Goal: Transaction & Acquisition: Purchase product/service

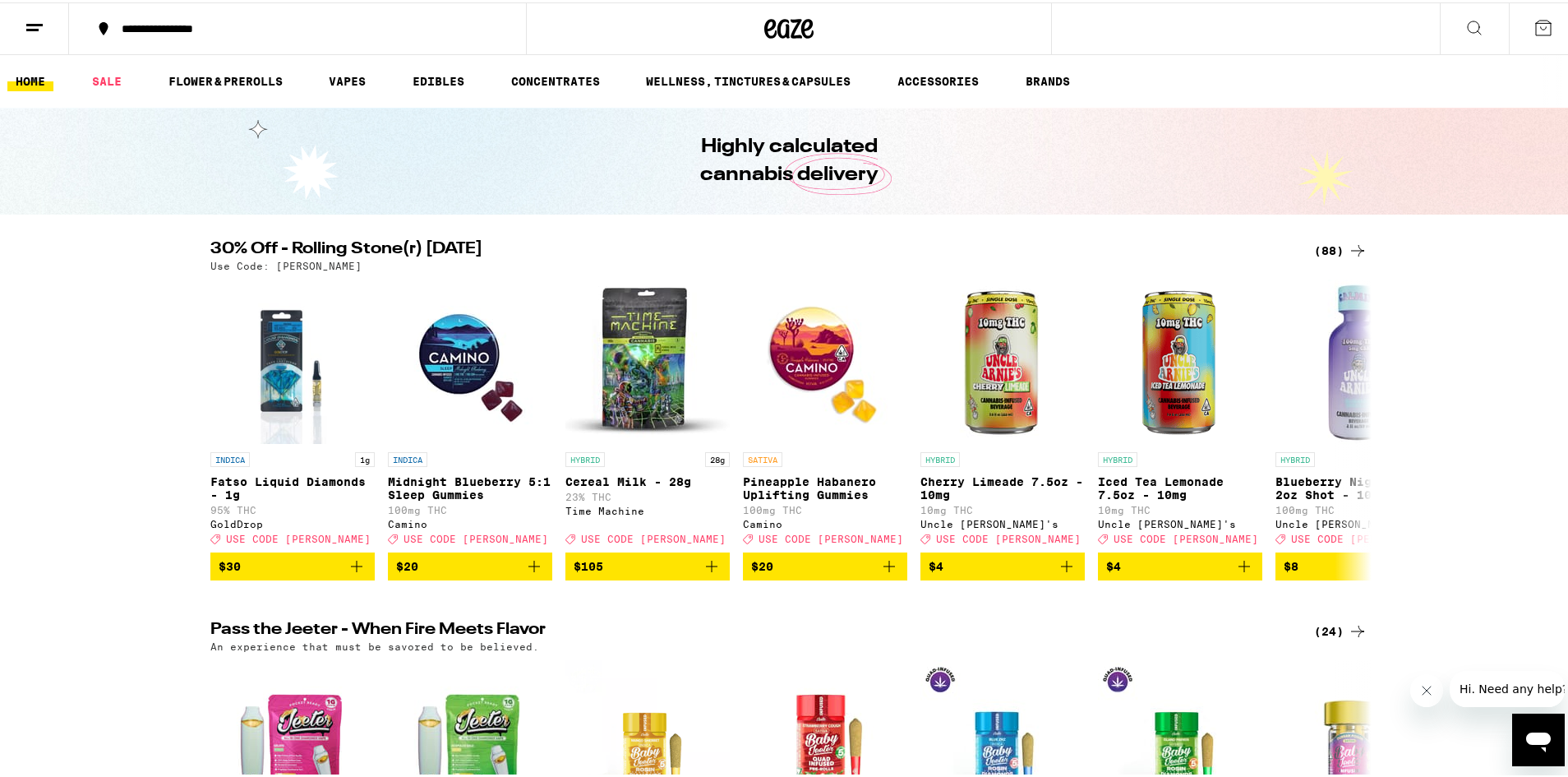
click at [1325, 244] on div "(88)" at bounding box center [1341, 249] width 54 height 19
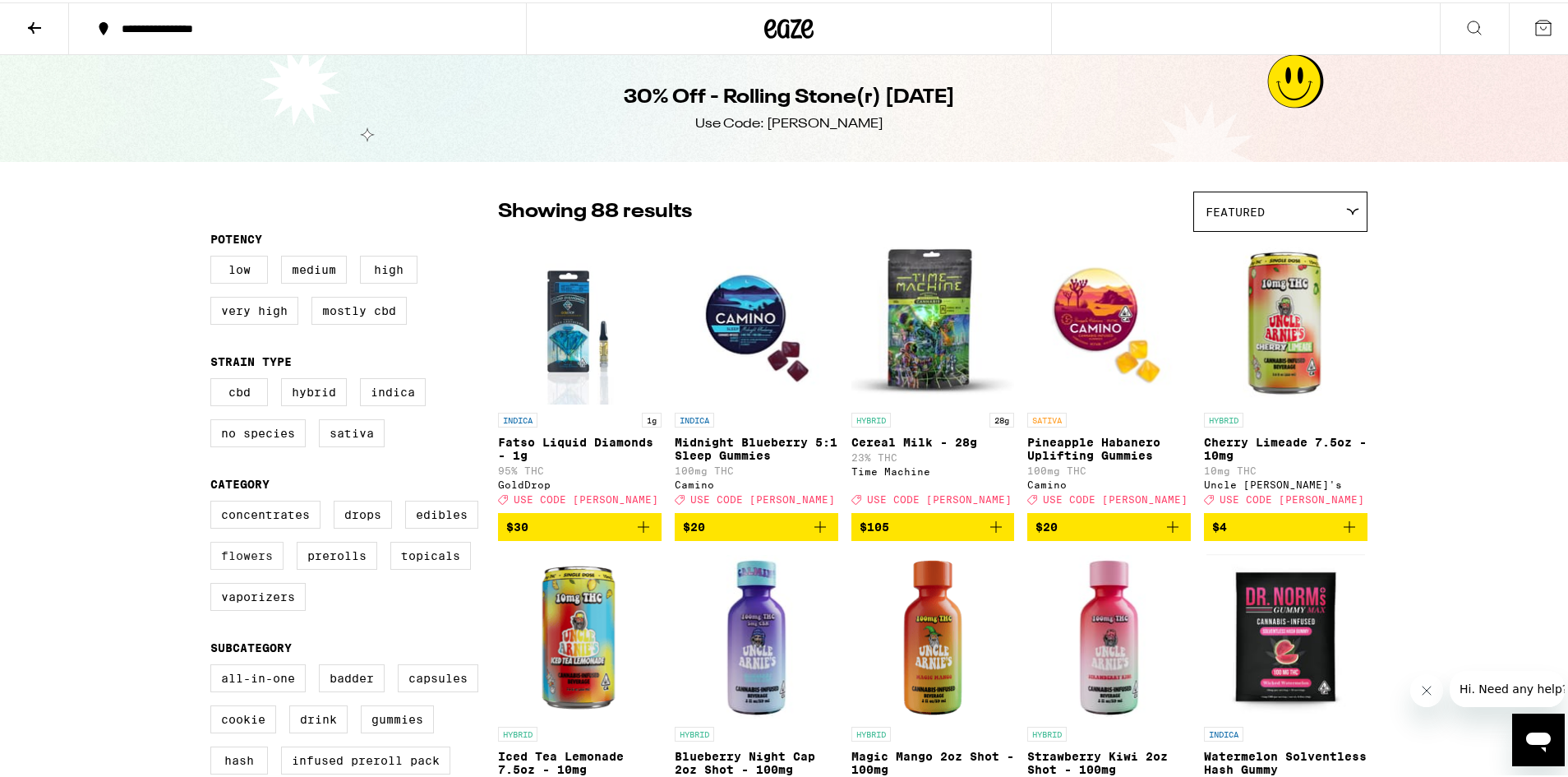
click at [277, 564] on label "Flowers" at bounding box center [247, 553] width 73 height 28
click at [214, 501] on input "Flowers" at bounding box center [213, 501] width 1 height 1
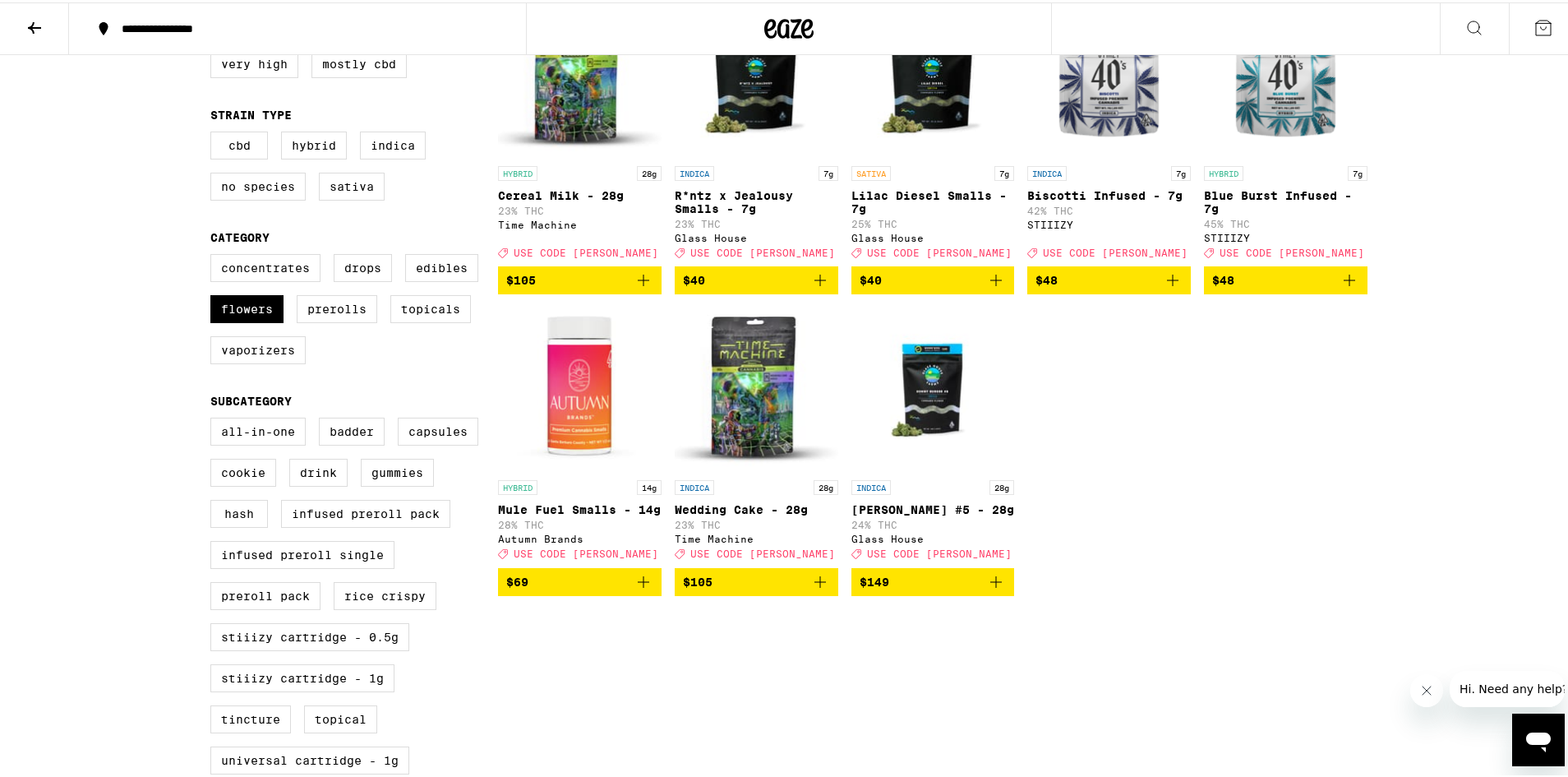
scroll to position [82, 0]
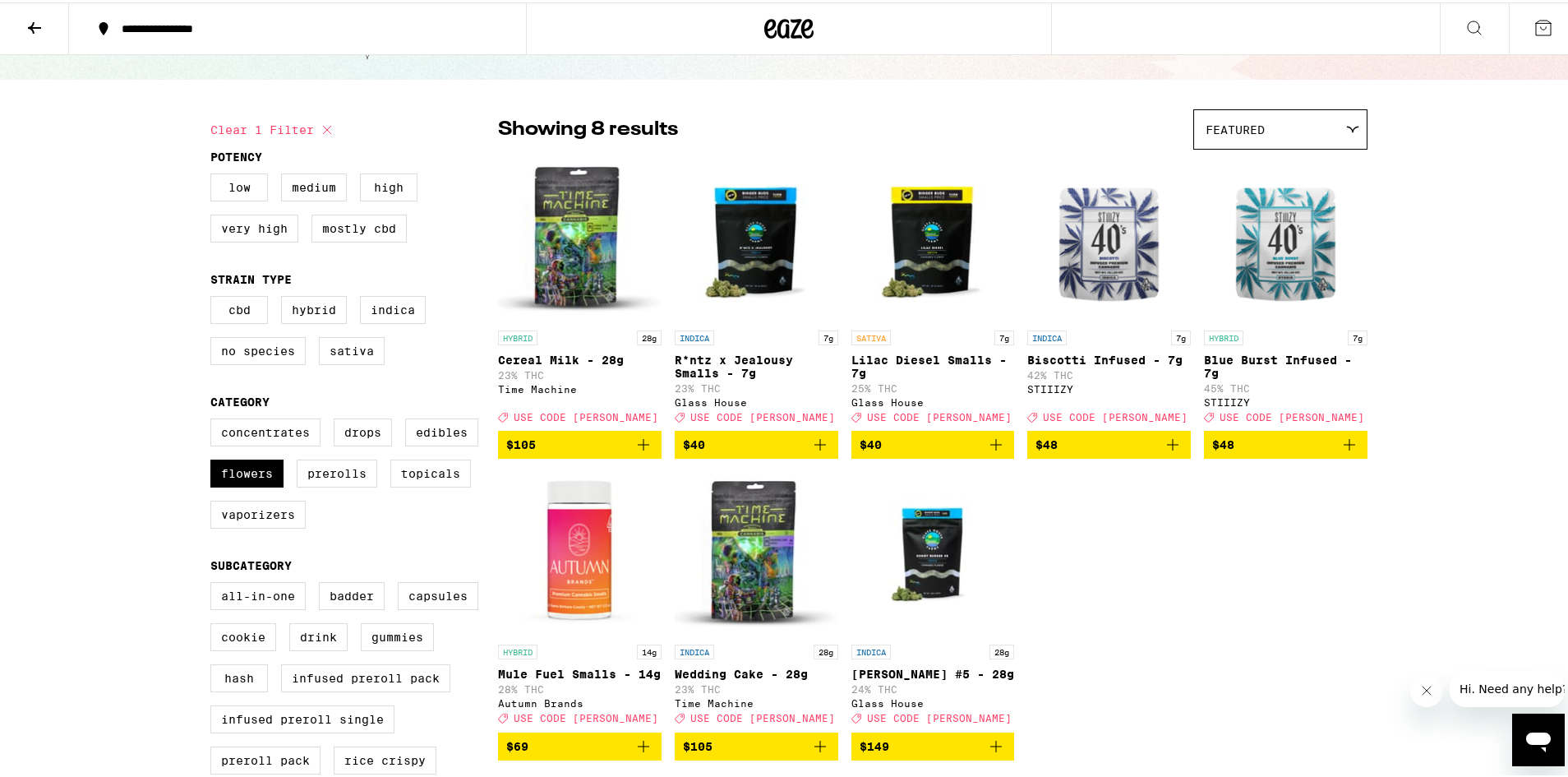
click at [811, 451] on icon "Add to bag" at bounding box center [821, 443] width 19 height 19
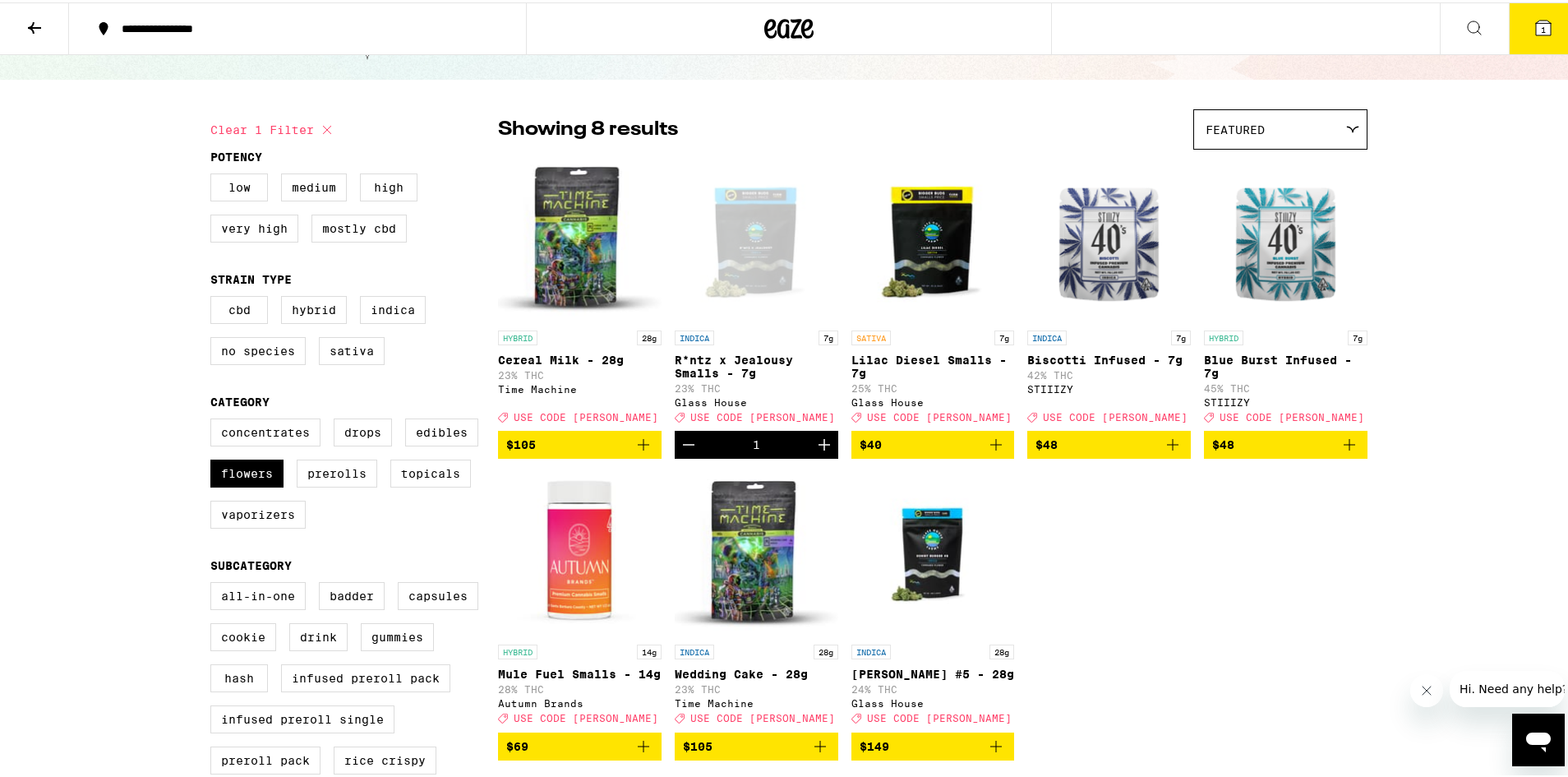
scroll to position [135, 0]
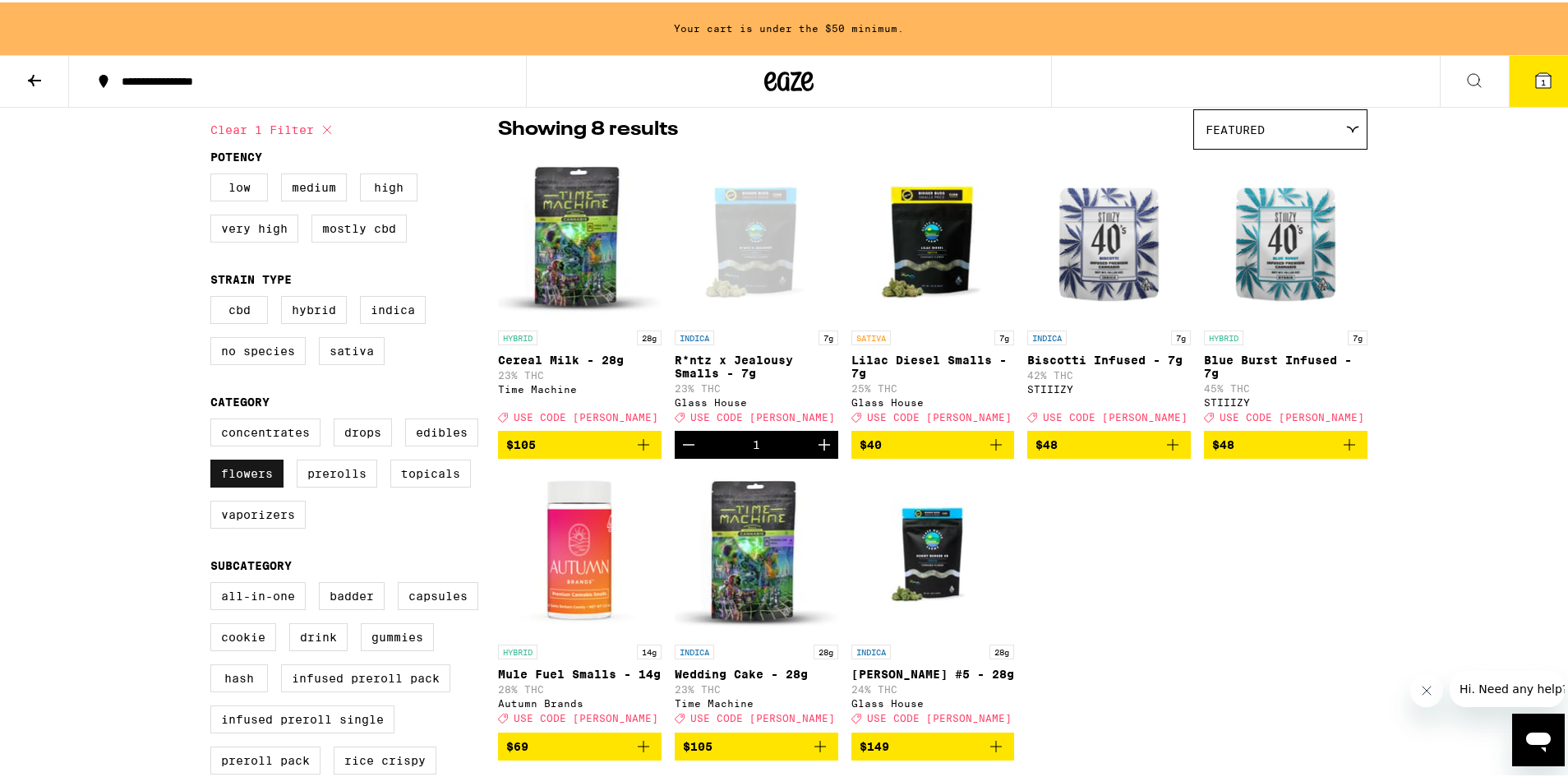
click at [214, 486] on label "Flowers" at bounding box center [247, 471] width 73 height 28
click at [214, 419] on input "Flowers" at bounding box center [213, 418] width 1 height 1
checkbox input "false"
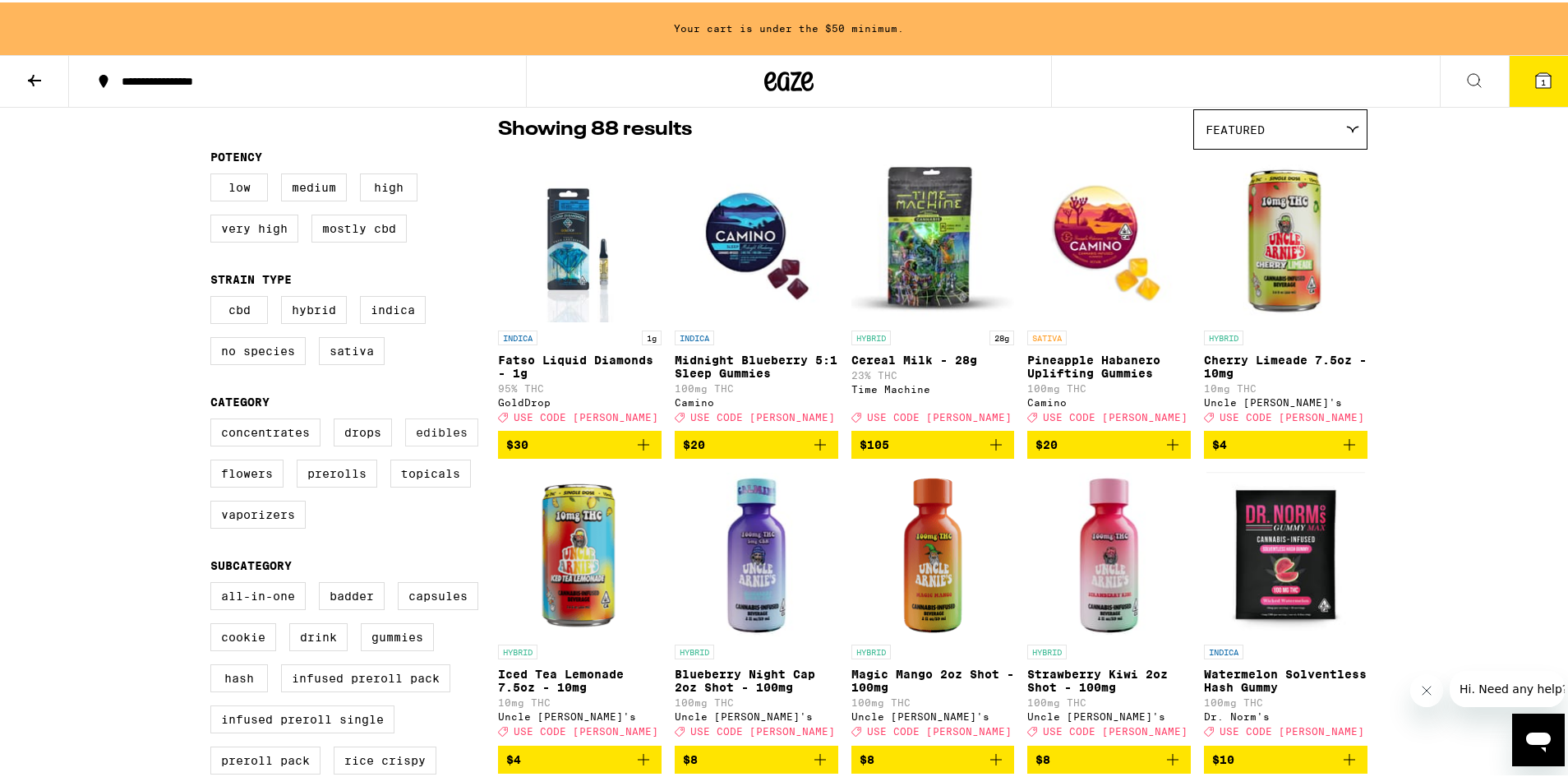
click at [411, 444] on label "Edibles" at bounding box center [441, 430] width 73 height 28
click at [214, 419] on input "Edibles" at bounding box center [213, 418] width 1 height 1
checkbox input "true"
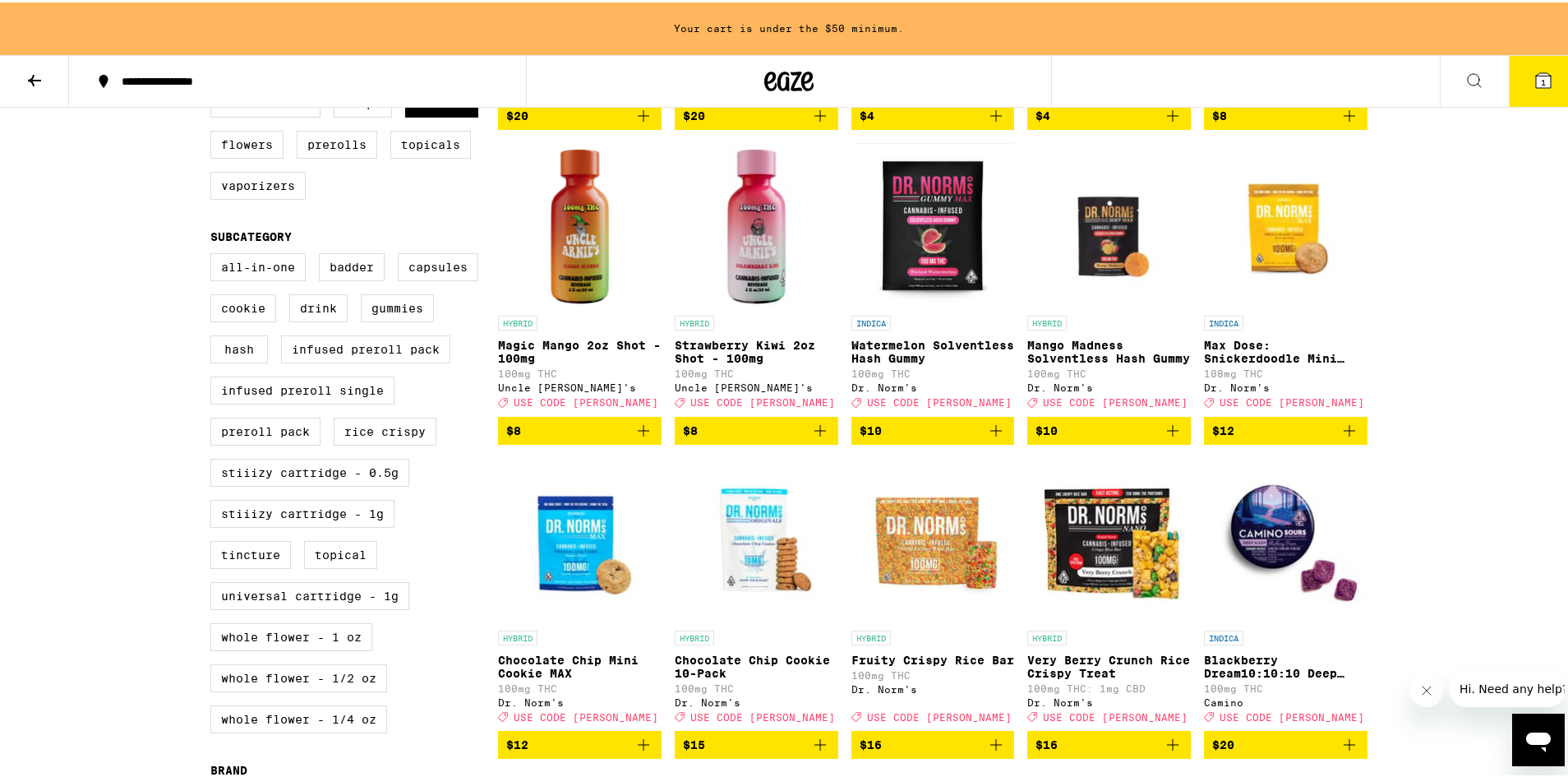
scroll to position [628, 0]
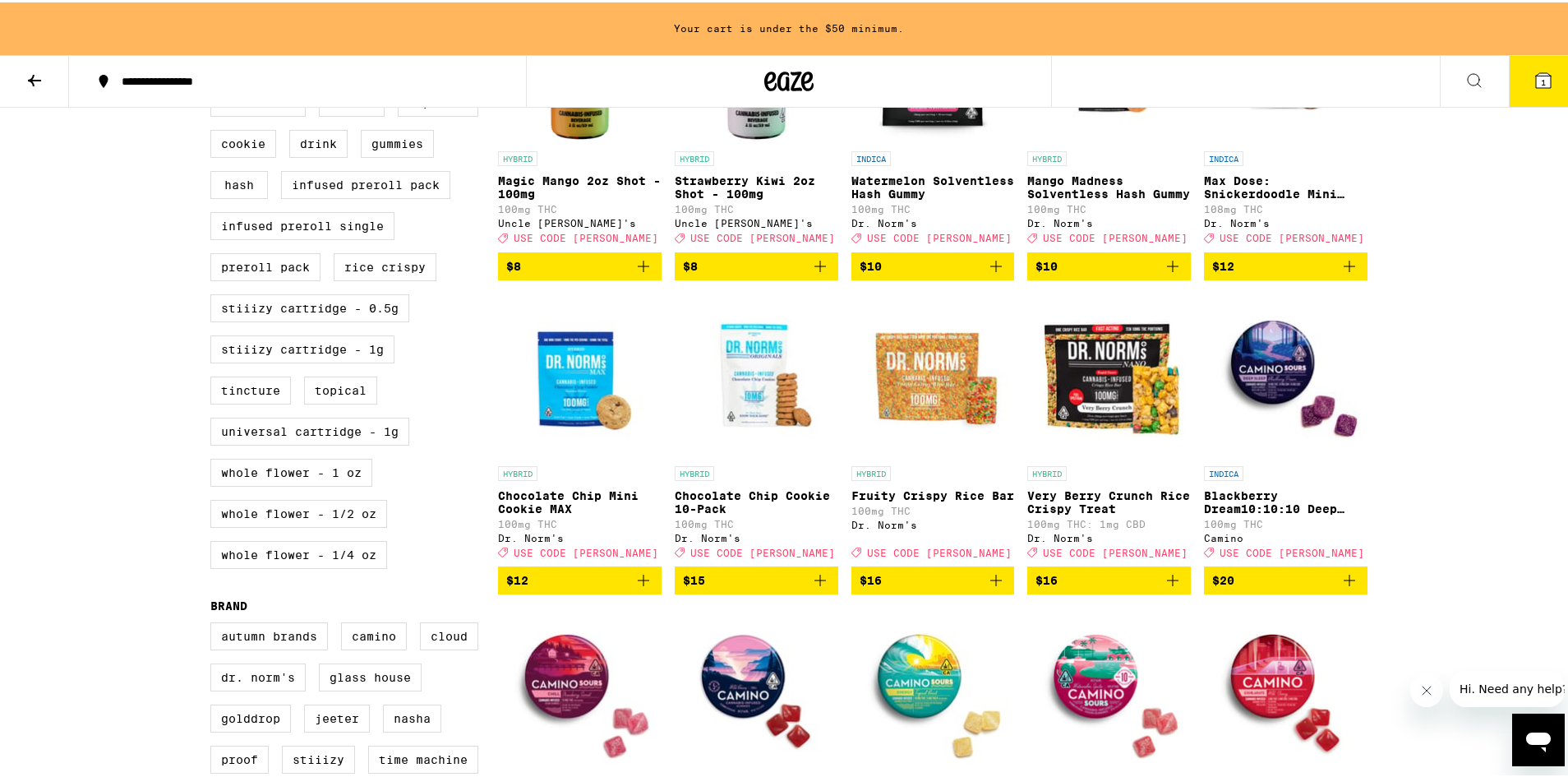
click at [817, 588] on icon "Add to bag" at bounding box center [821, 578] width 19 height 19
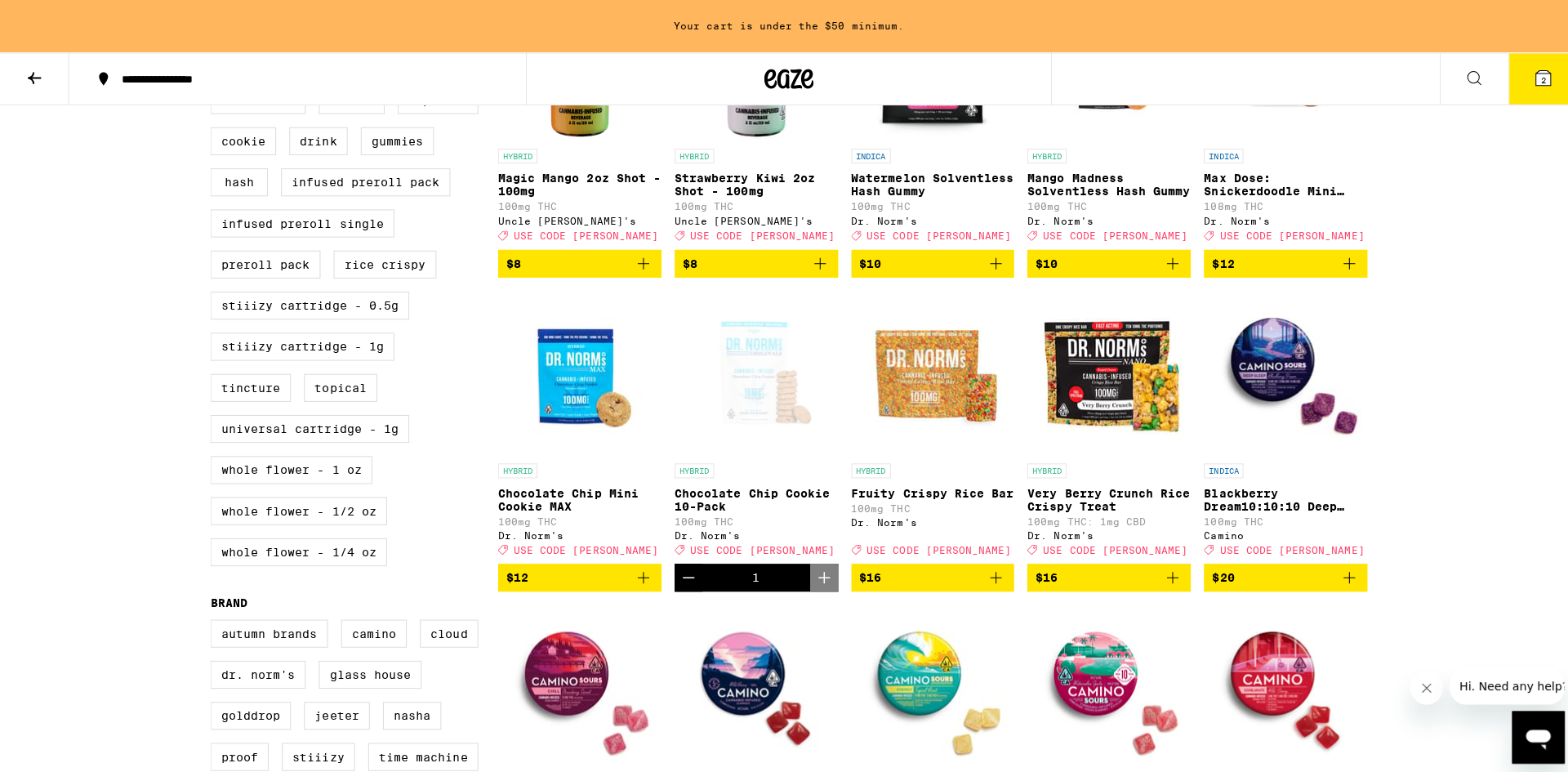
scroll to position [571, 0]
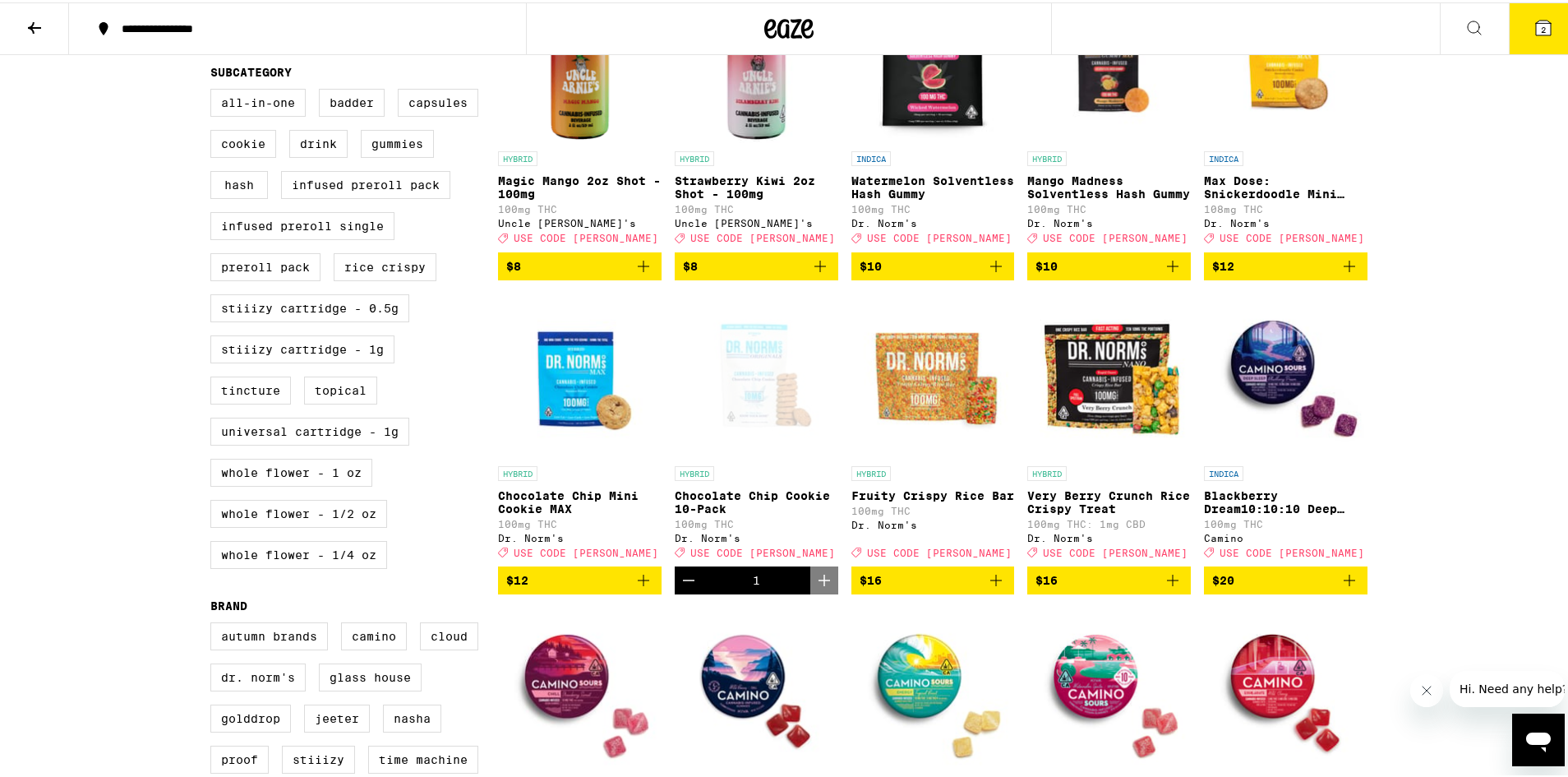
click at [1520, 21] on button "2" at bounding box center [1543, 26] width 69 height 51
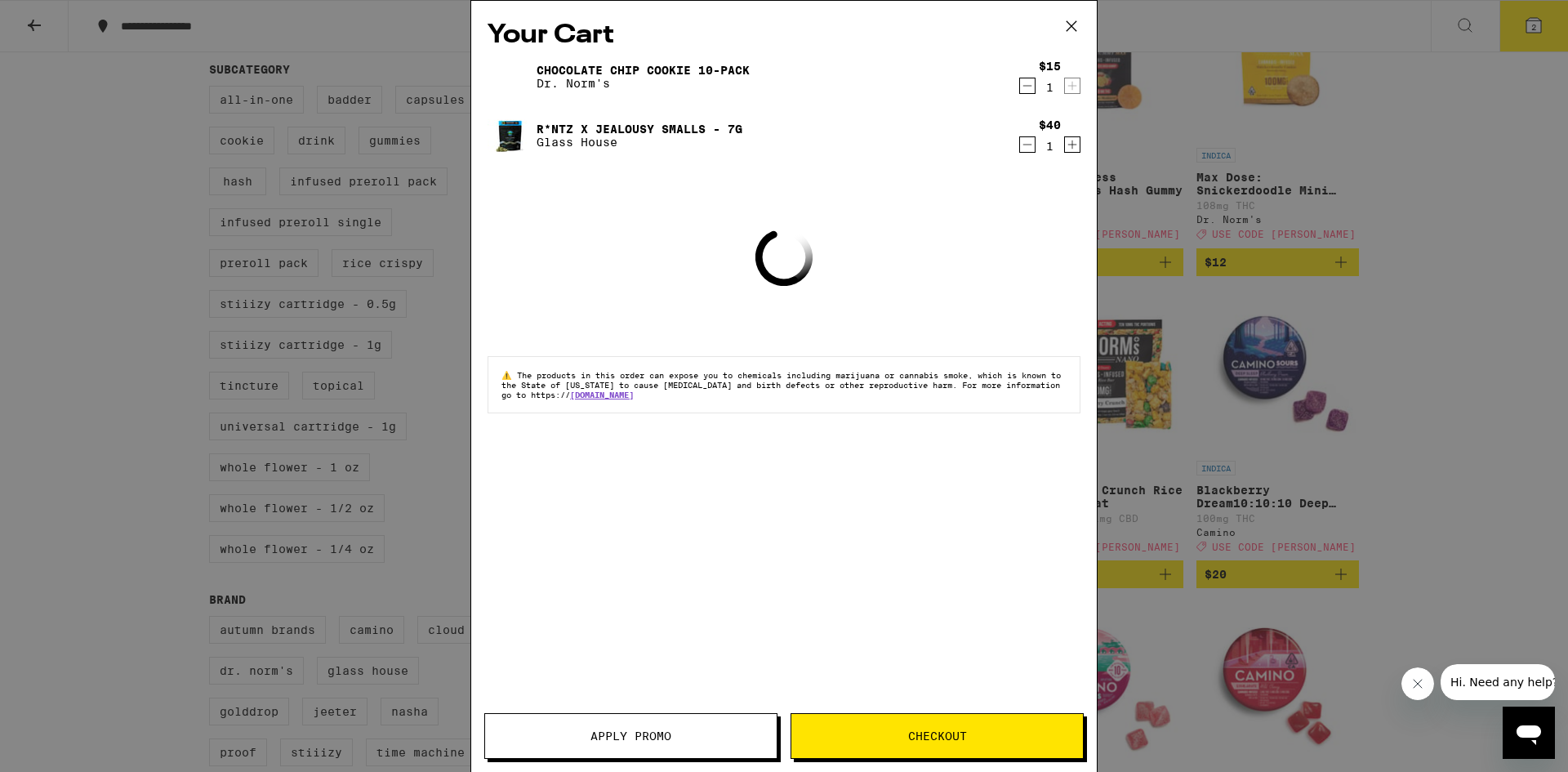
click at [686, 748] on button "Apply Promo" at bounding box center [630, 735] width 293 height 46
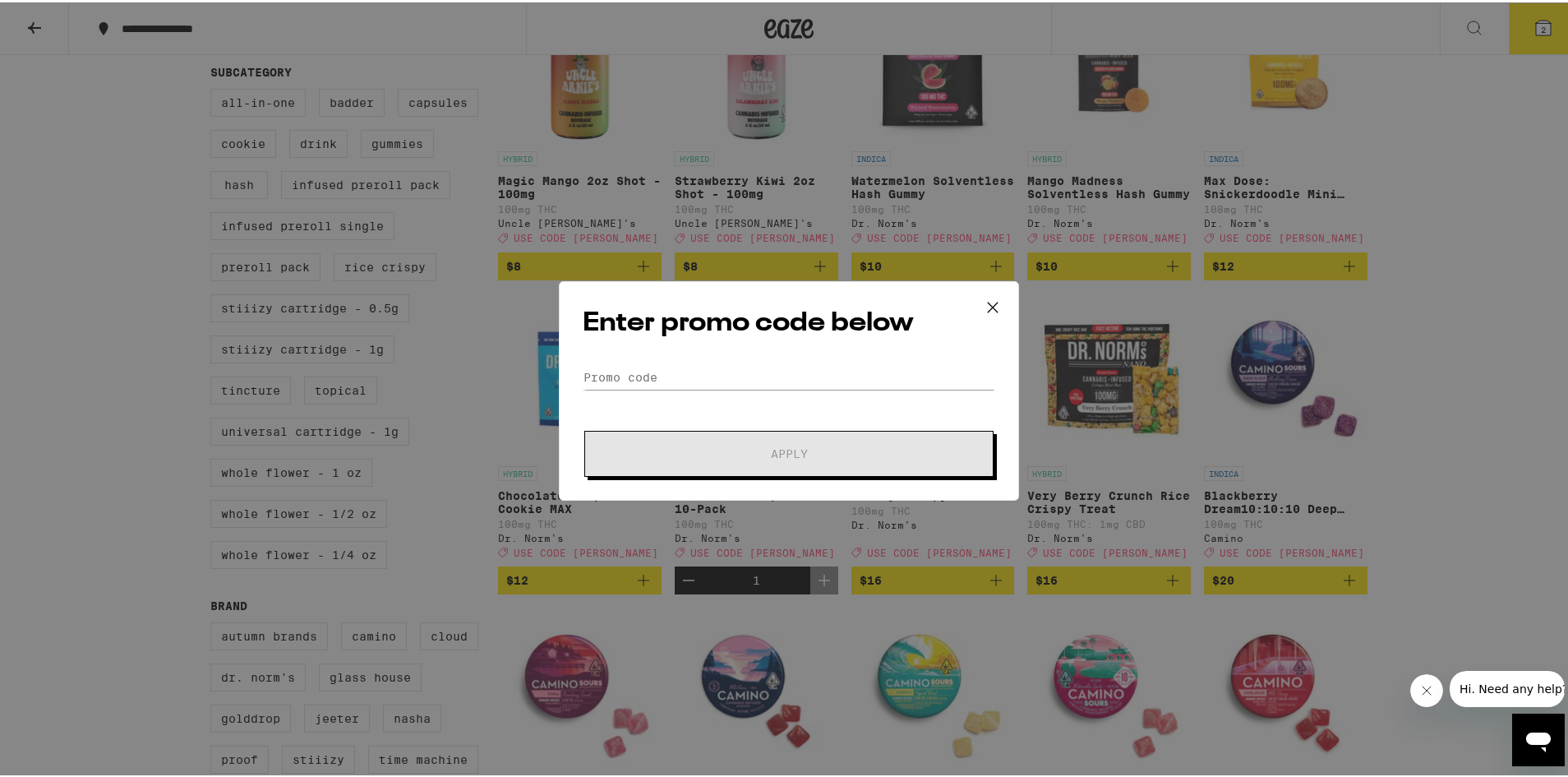
click at [988, 308] on icon at bounding box center [993, 305] width 10 height 10
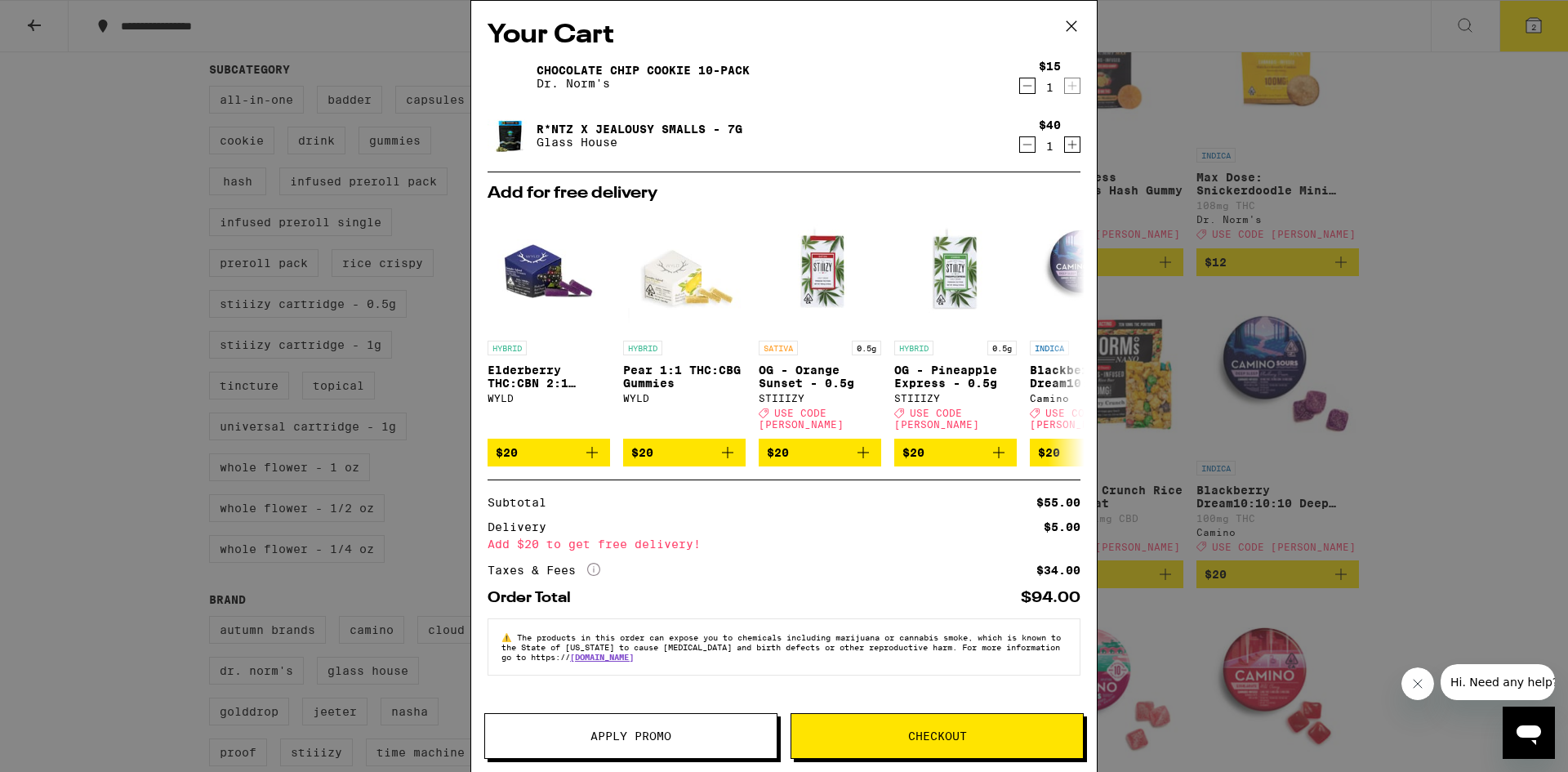
click at [1035, 80] on div "$15 1" at bounding box center [1050, 77] width 61 height 34
click at [1030, 86] on icon "Decrement" at bounding box center [1027, 85] width 15 height 19
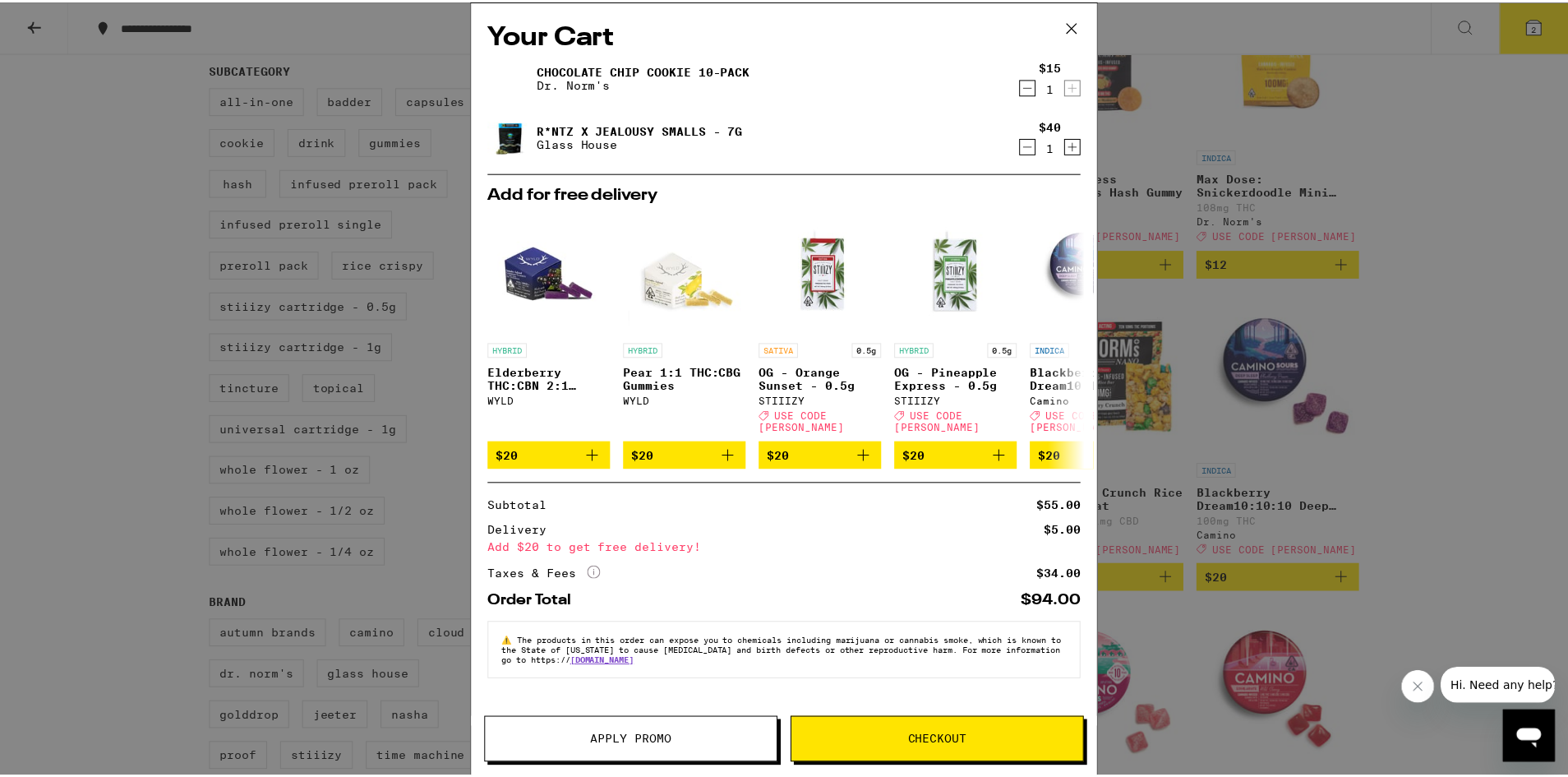
scroll to position [628, 0]
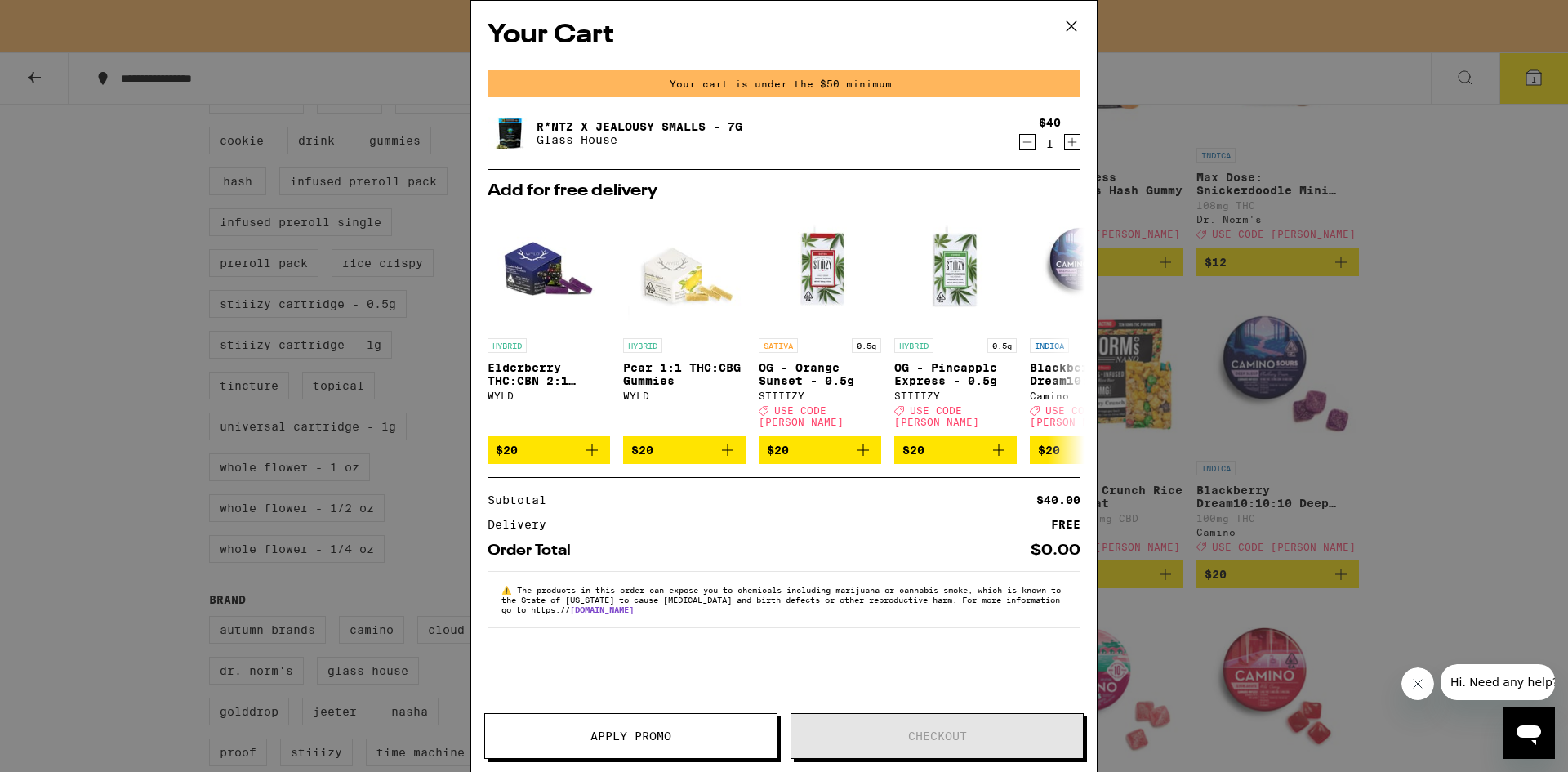
click at [1074, 24] on icon at bounding box center [1071, 25] width 24 height 24
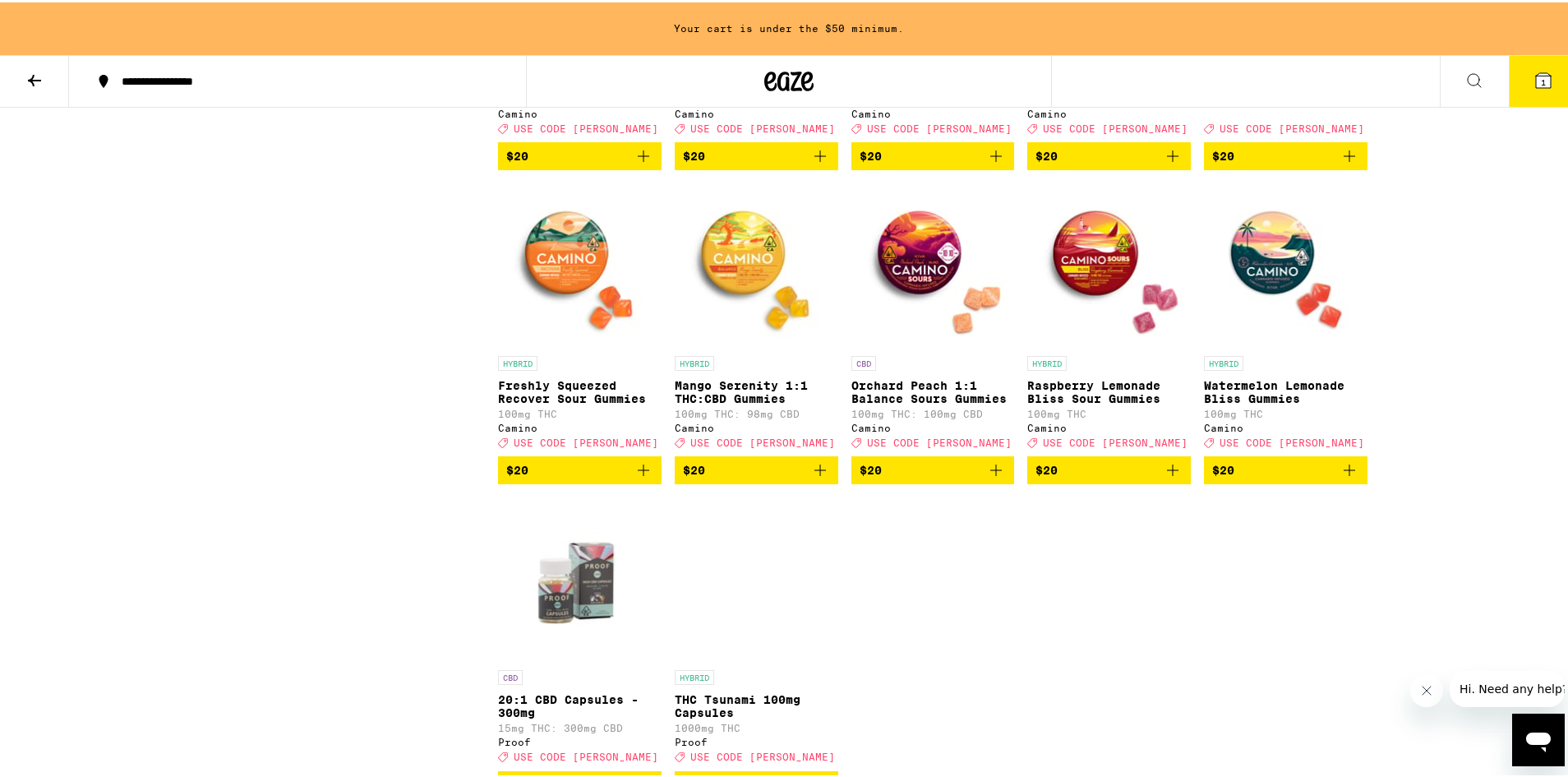
scroll to position [1368, 0]
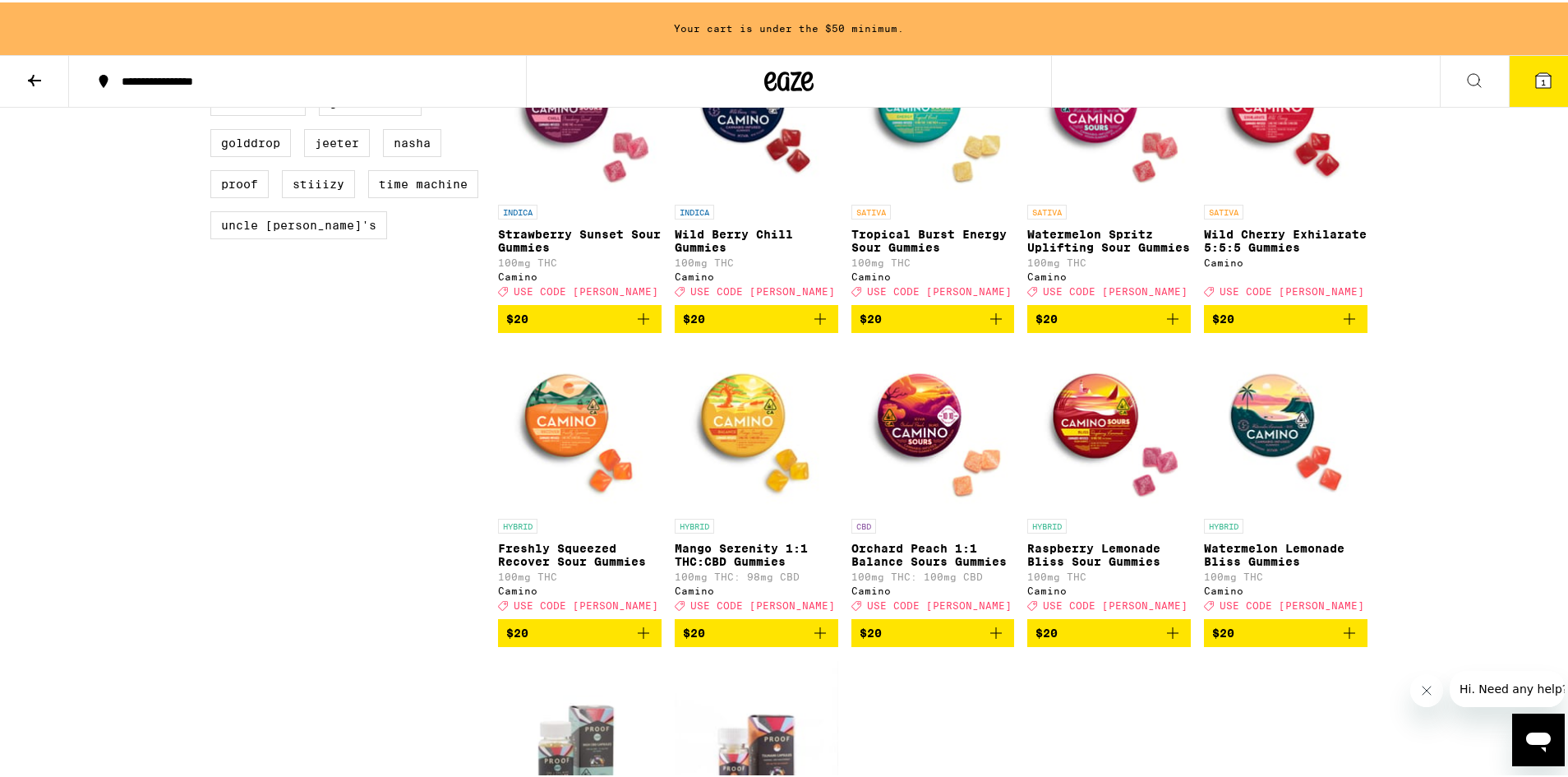
click at [1177, 641] on icon "Add to bag" at bounding box center [1172, 631] width 19 height 19
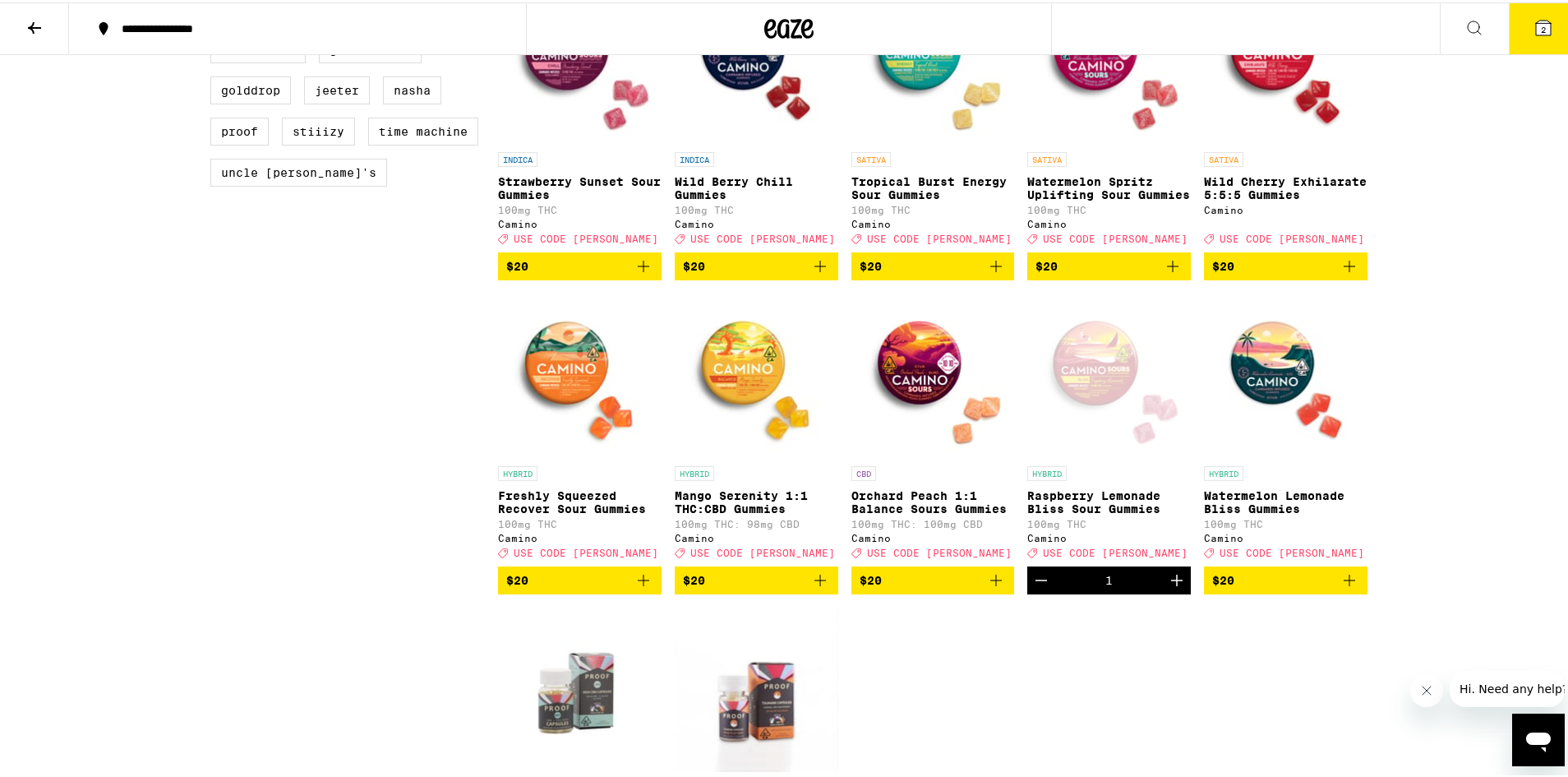
scroll to position [1151, 0]
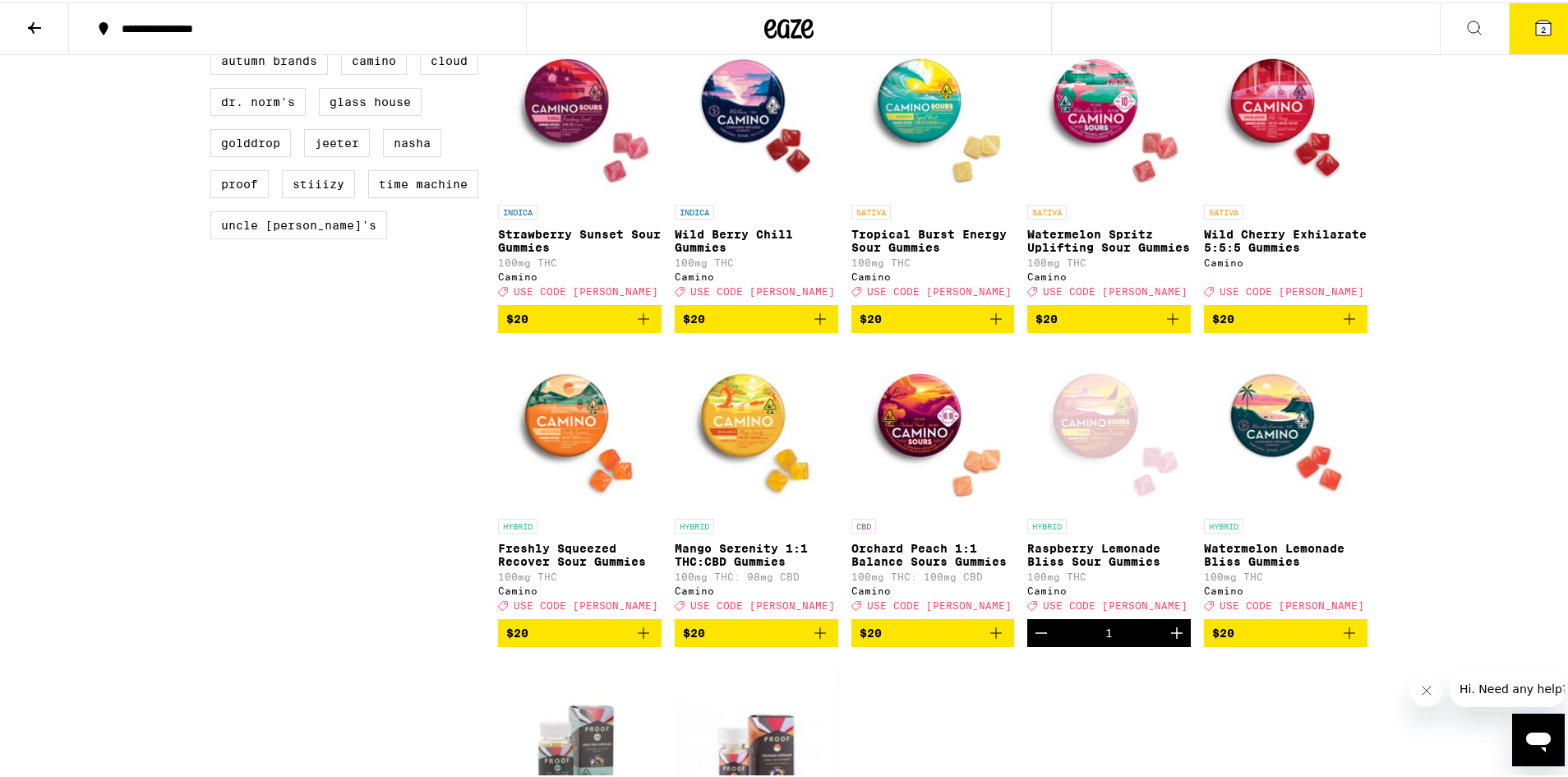
click at [1531, 37] on button "2" at bounding box center [1543, 26] width 69 height 51
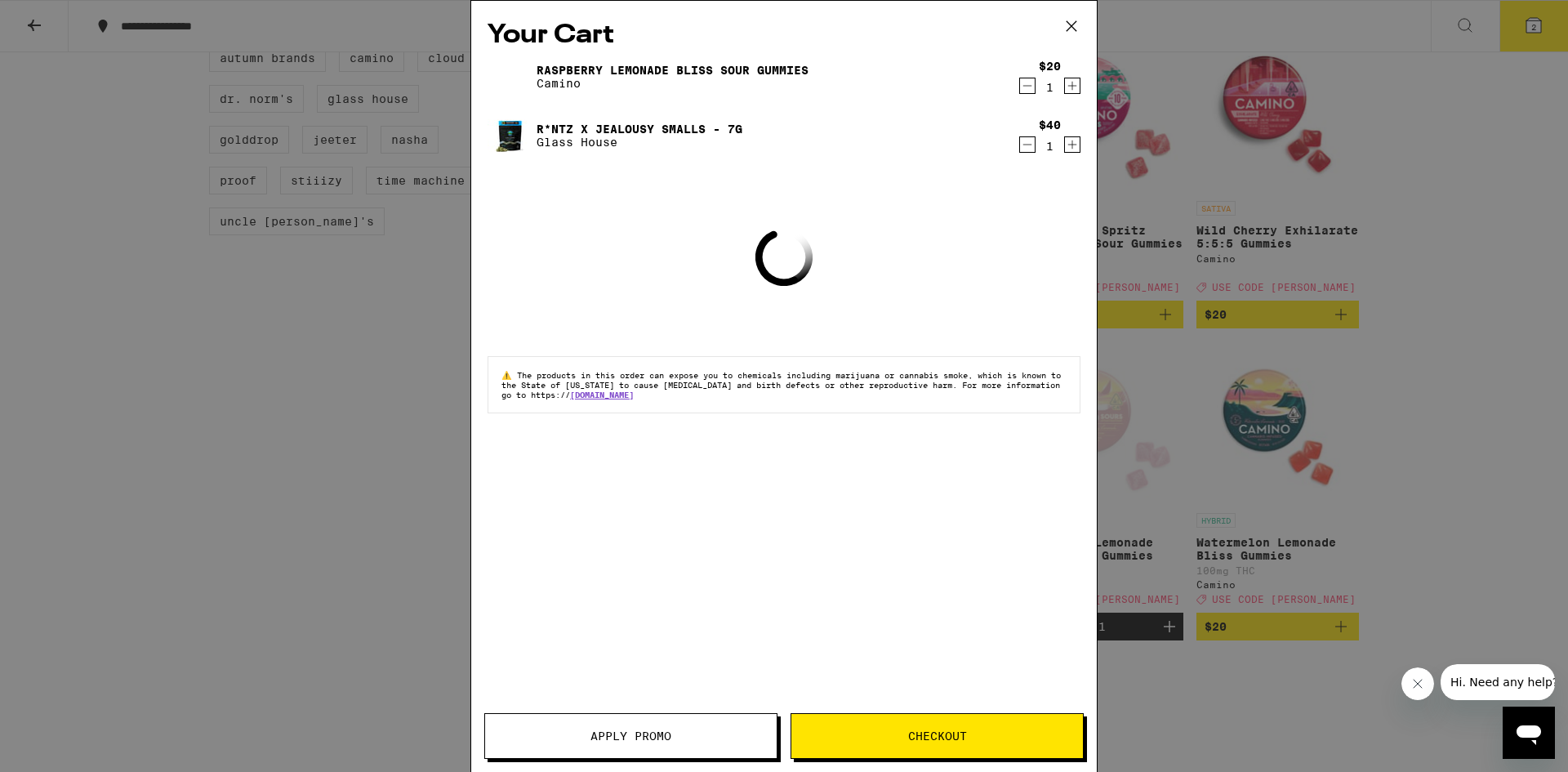
click at [692, 754] on button "Apply Promo" at bounding box center [630, 735] width 293 height 46
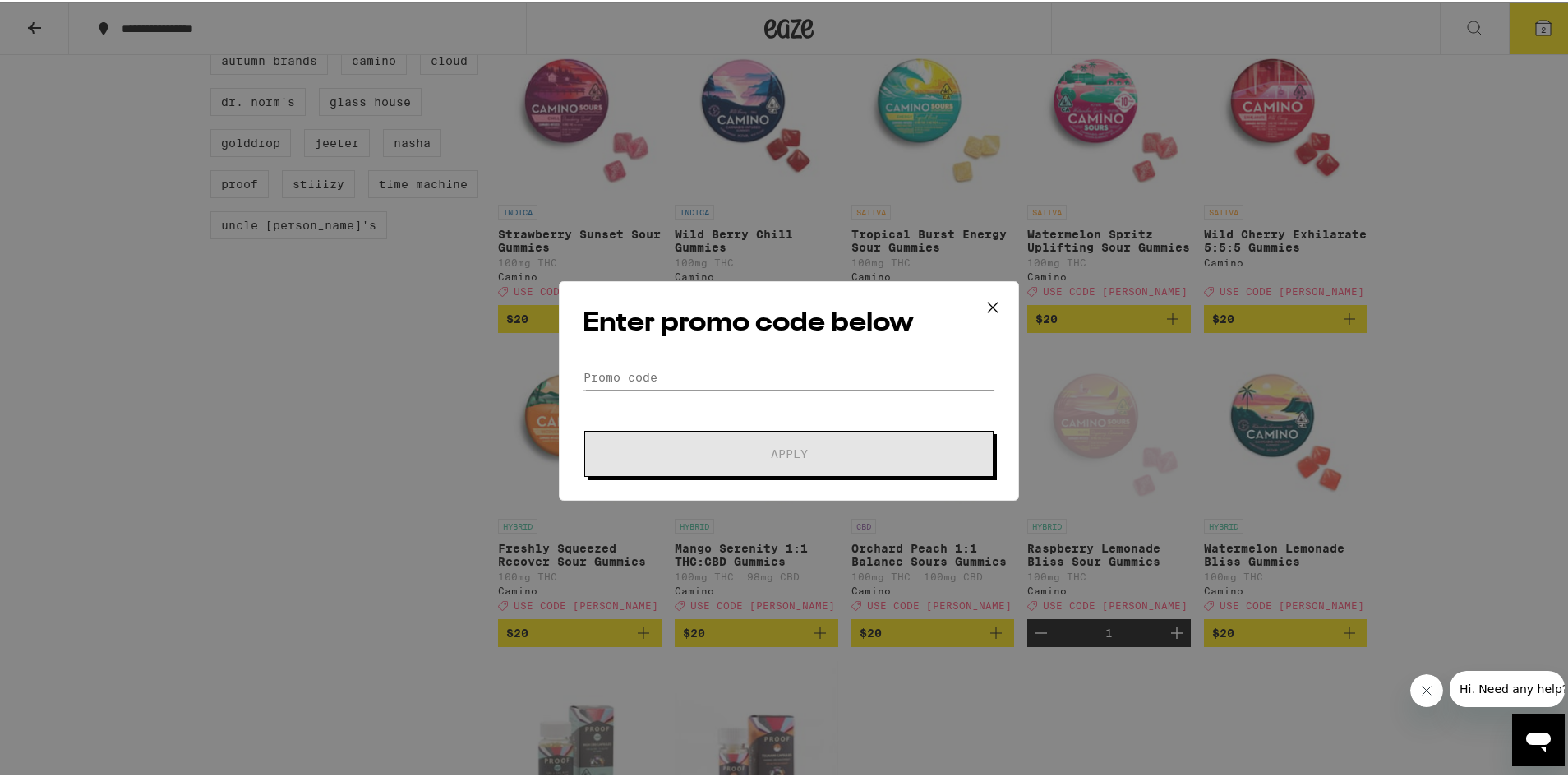
click at [732, 355] on div "Enter promo code below Promo Code Apply" at bounding box center [789, 388] width 460 height 219
click at [722, 383] on input "Promo Code" at bounding box center [788, 374] width 412 height 24
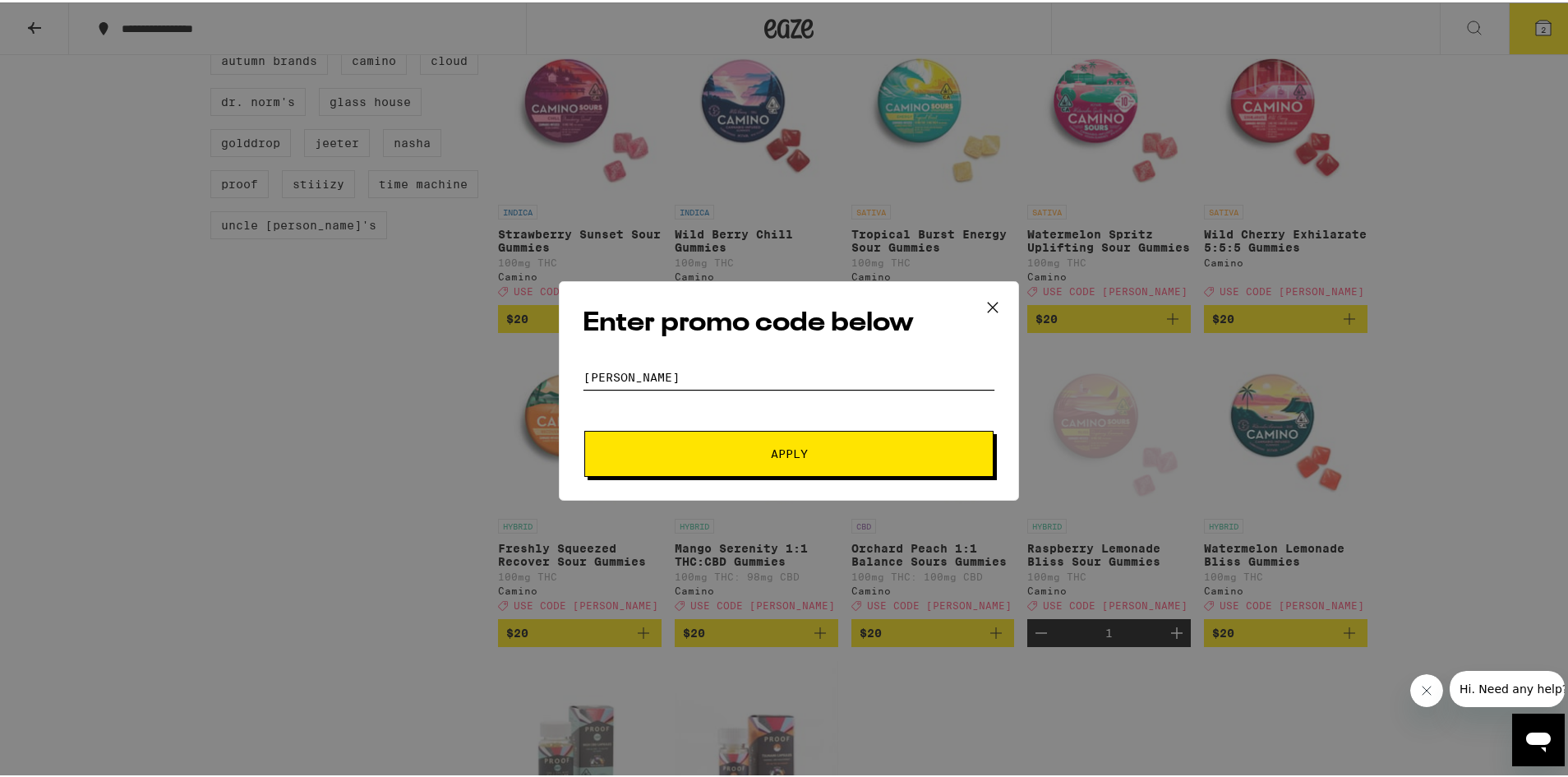
type input "[PERSON_NAME]"
click at [585, 428] on button "Apply" at bounding box center [789, 450] width 409 height 46
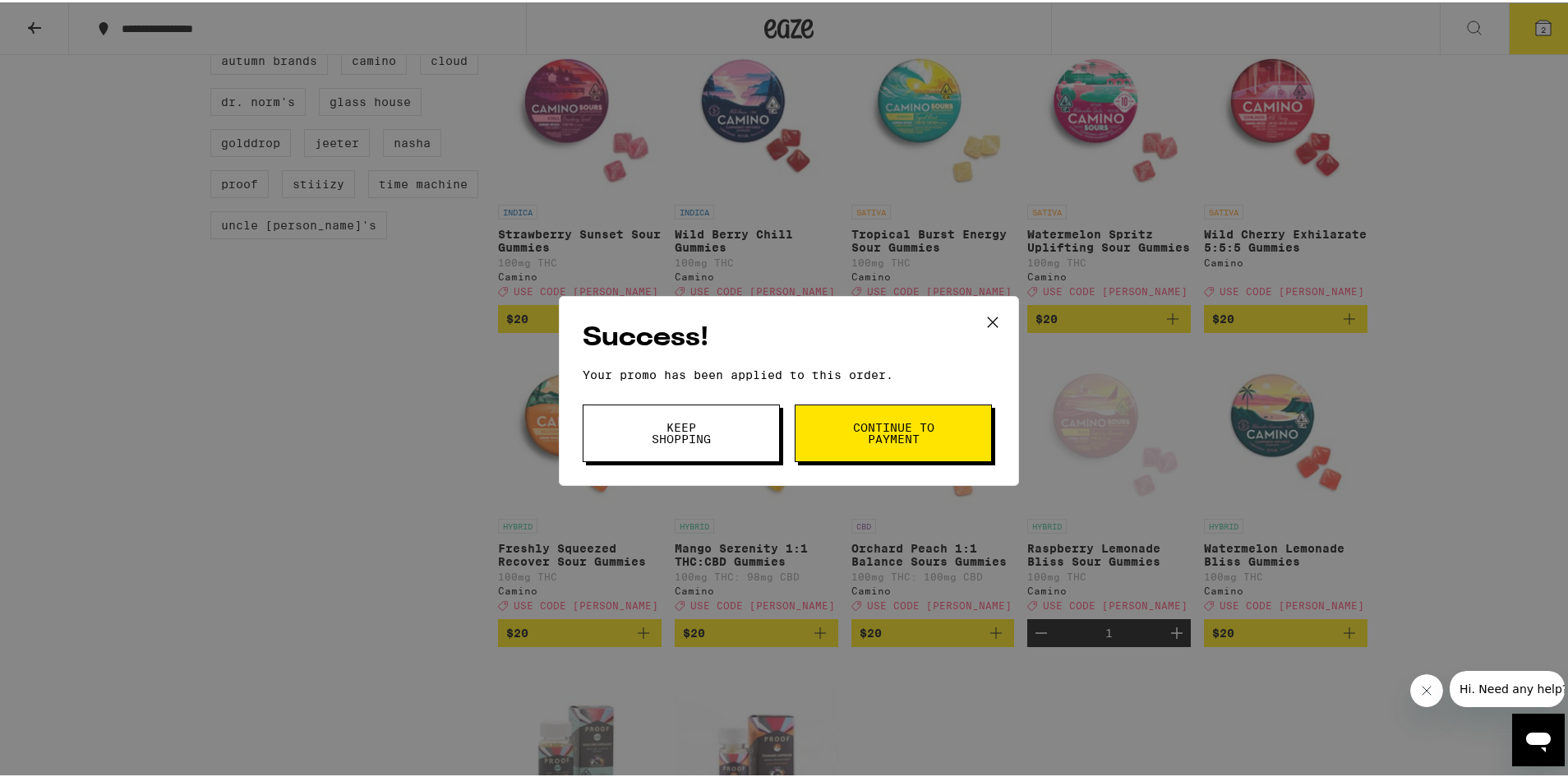
click at [850, 408] on button "Continue to payment" at bounding box center [894, 430] width 197 height 58
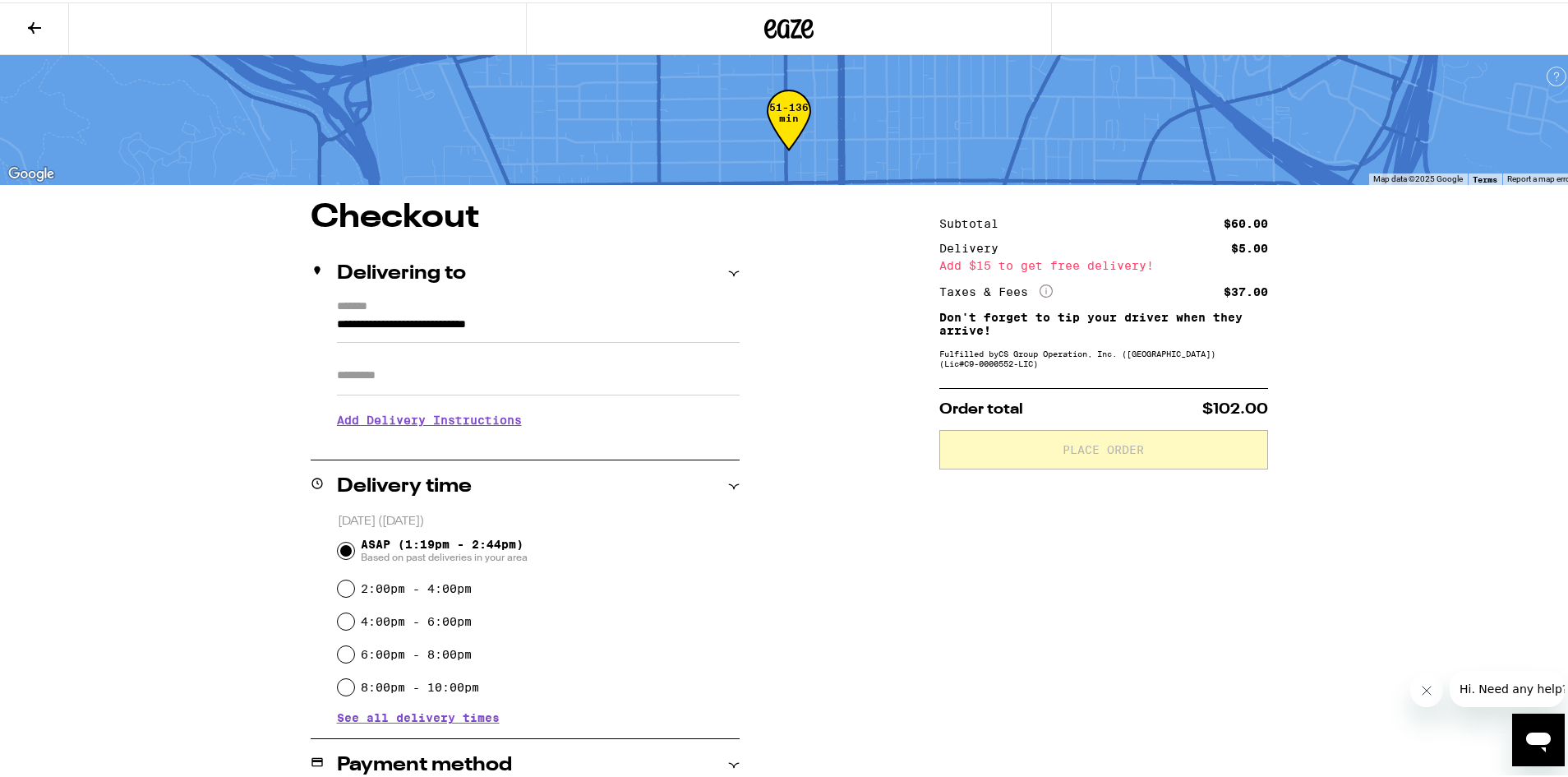
click at [500, 383] on input "Apt/Suite" at bounding box center [538, 373] width 402 height 39
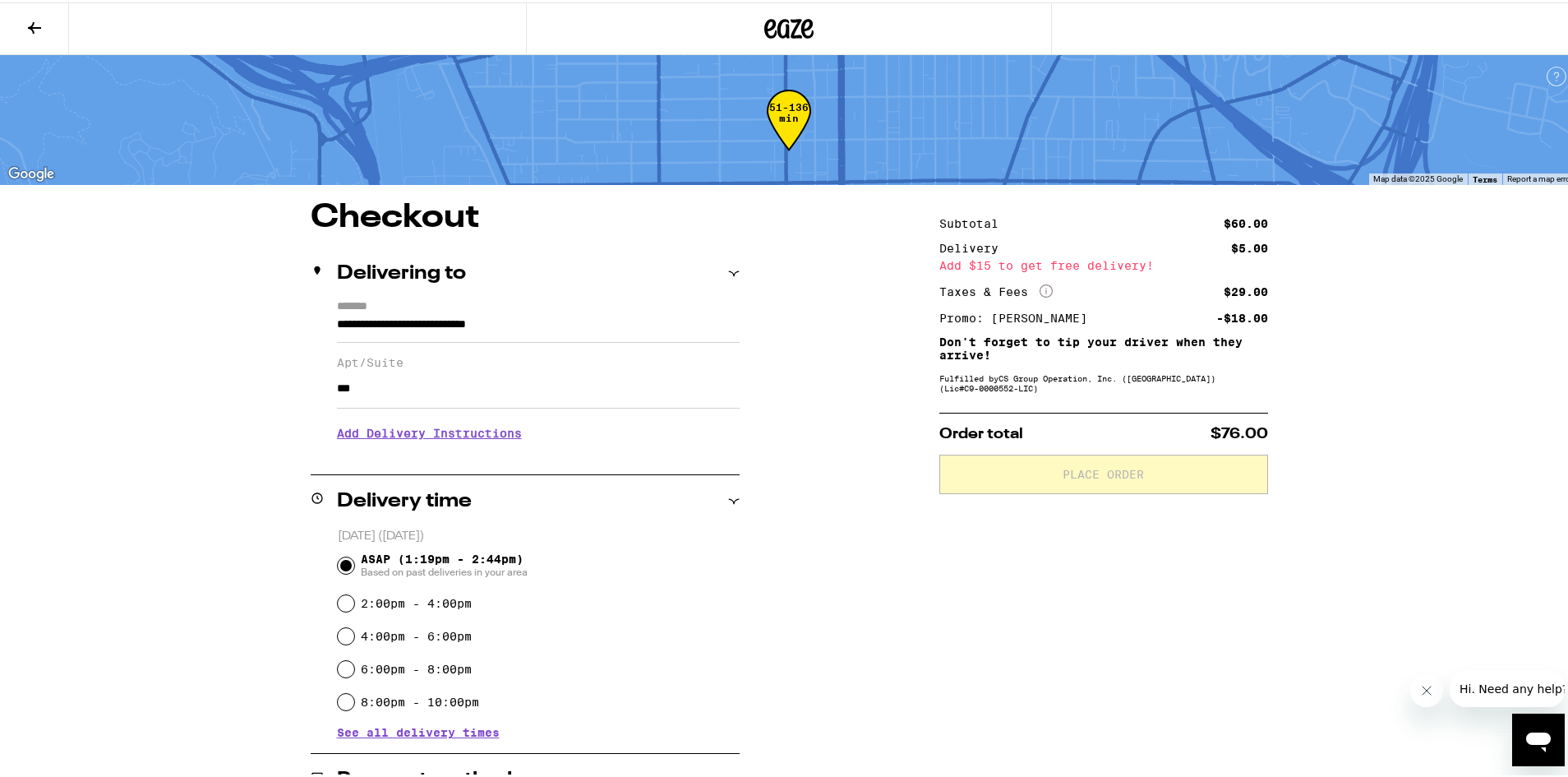
type input "***"
click at [363, 432] on h3 "Add Delivery Instructions" at bounding box center [538, 431] width 402 height 38
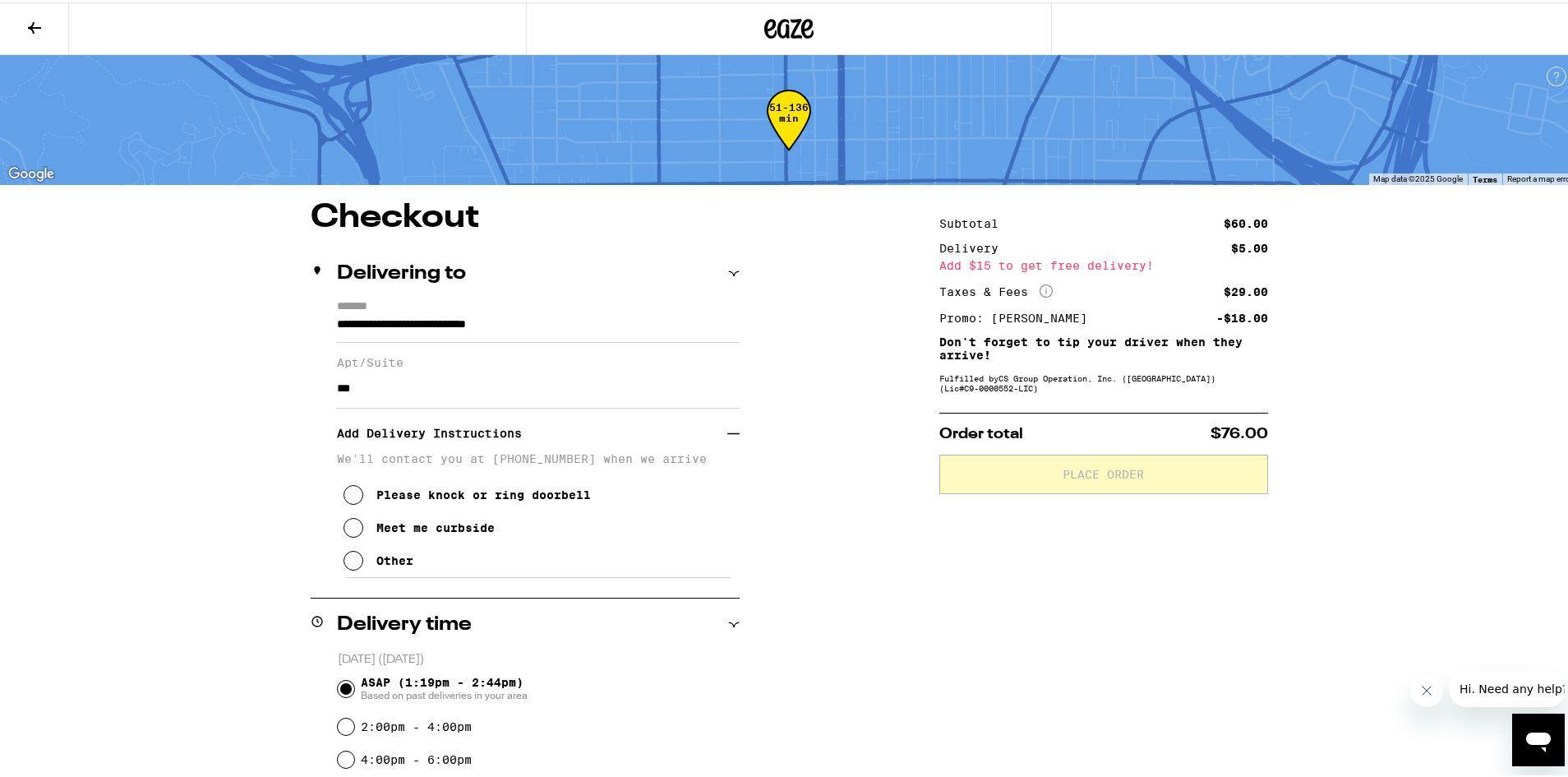
click at [413, 564] on div "Please knock or ring doorbell Meet me curbside Other" at bounding box center [538, 519] width 402 height 112
drag, startPoint x: 392, startPoint y: 565, endPoint x: 402, endPoint y: 562, distance: 10.4
click at [394, 564] on div "Other" at bounding box center [395, 558] width 37 height 13
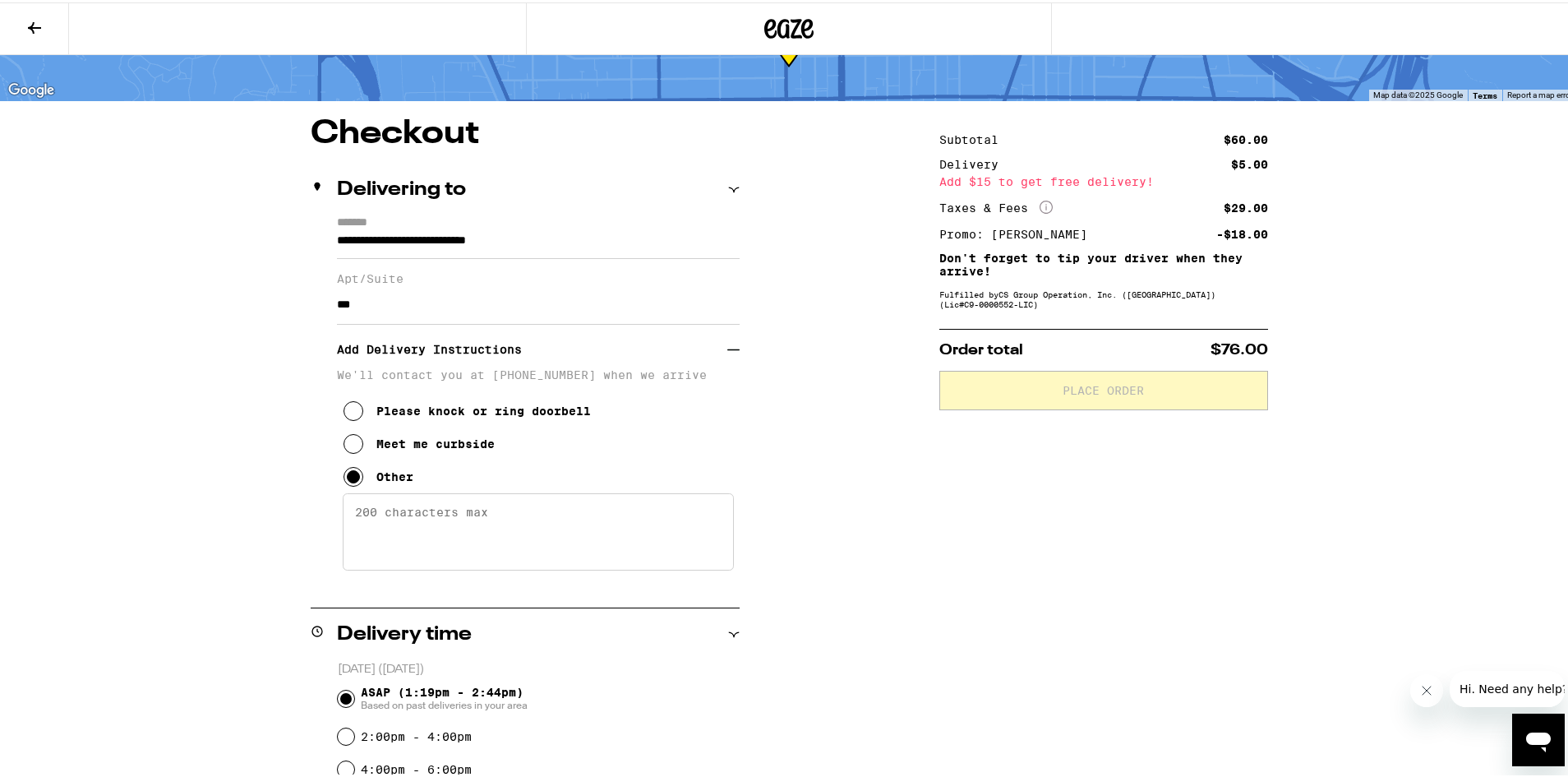
scroll to position [165, 0]
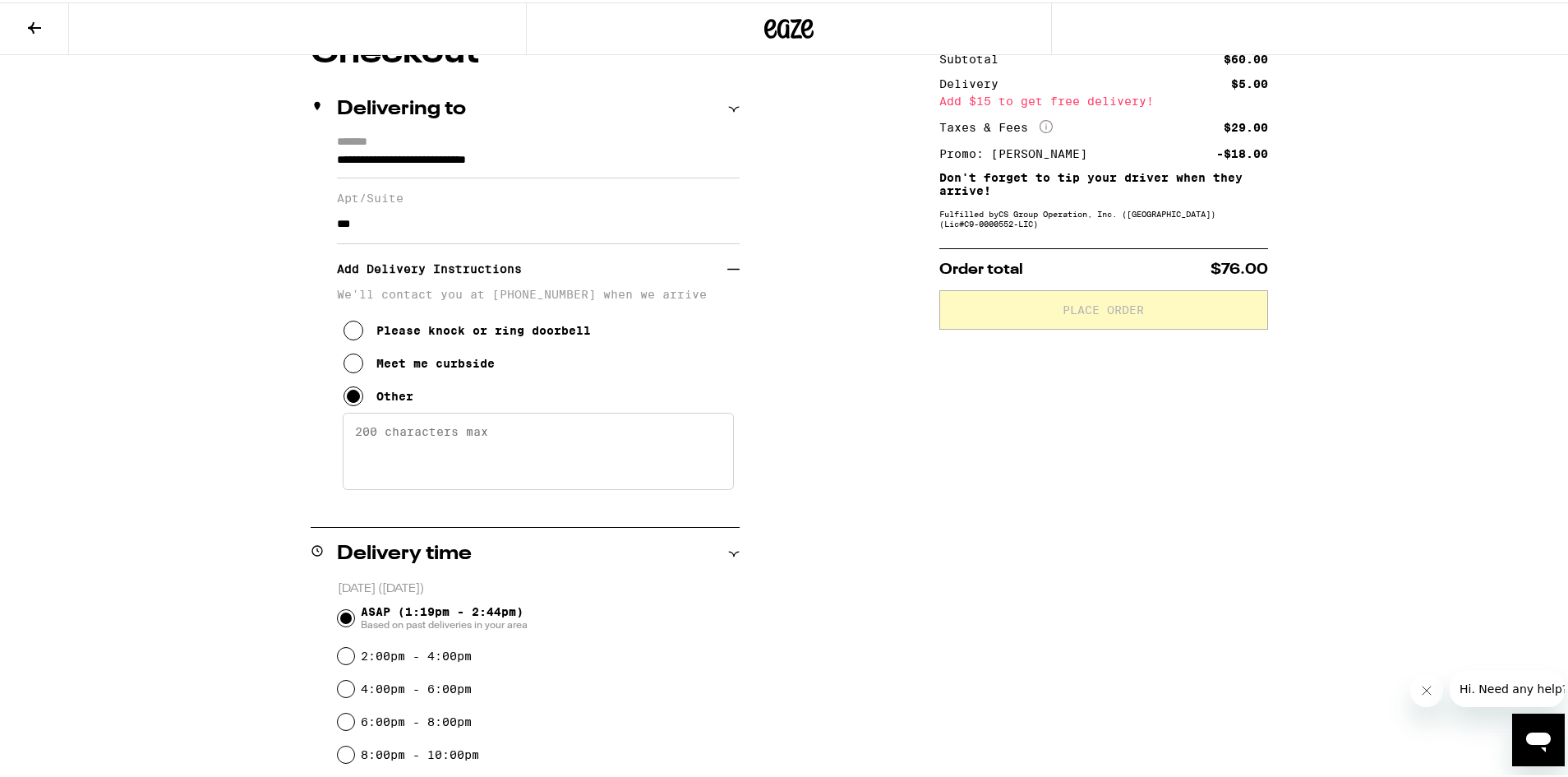
click at [471, 420] on textarea "Enter any other delivery instructions you want driver to know" at bounding box center [538, 448] width 391 height 77
type textarea "a"
click at [437, 377] on button "Meet me curbside" at bounding box center [419, 361] width 151 height 33
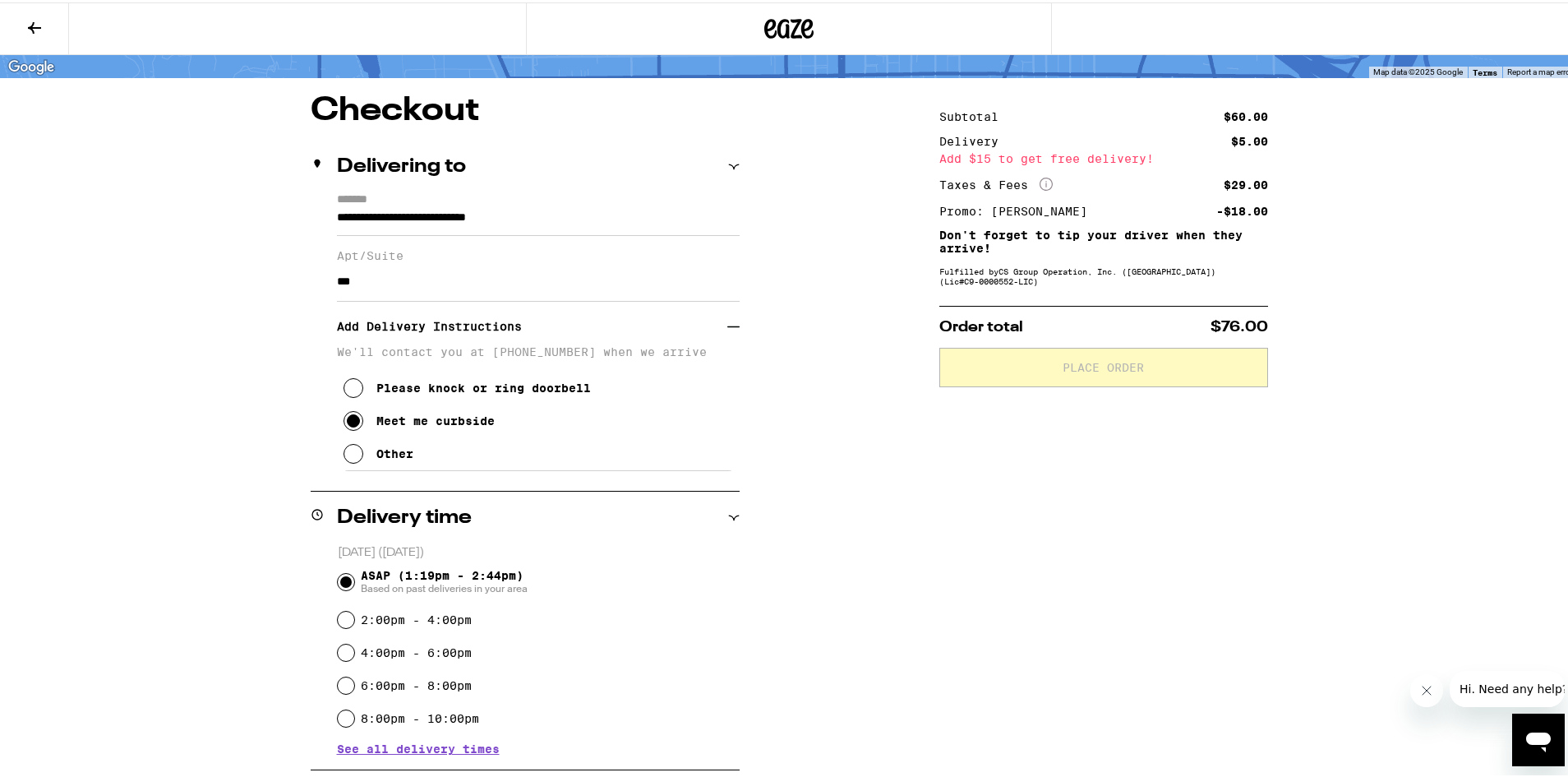
scroll to position [82, 0]
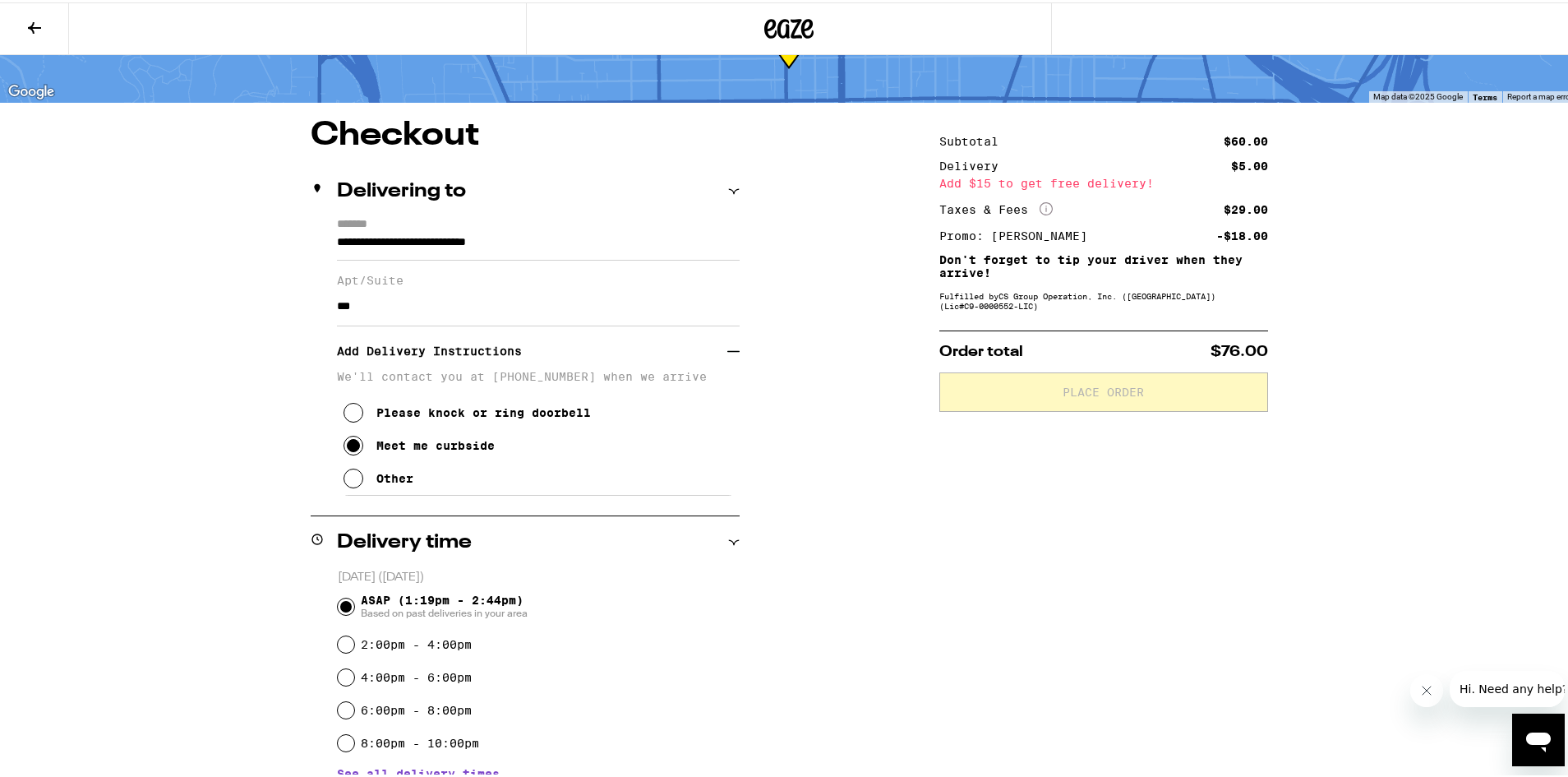
drag, startPoint x: 412, startPoint y: 309, endPoint x: 198, endPoint y: 310, distance: 214.0
click at [198, 310] on div "**********" at bounding box center [788, 637] width 1184 height 1040
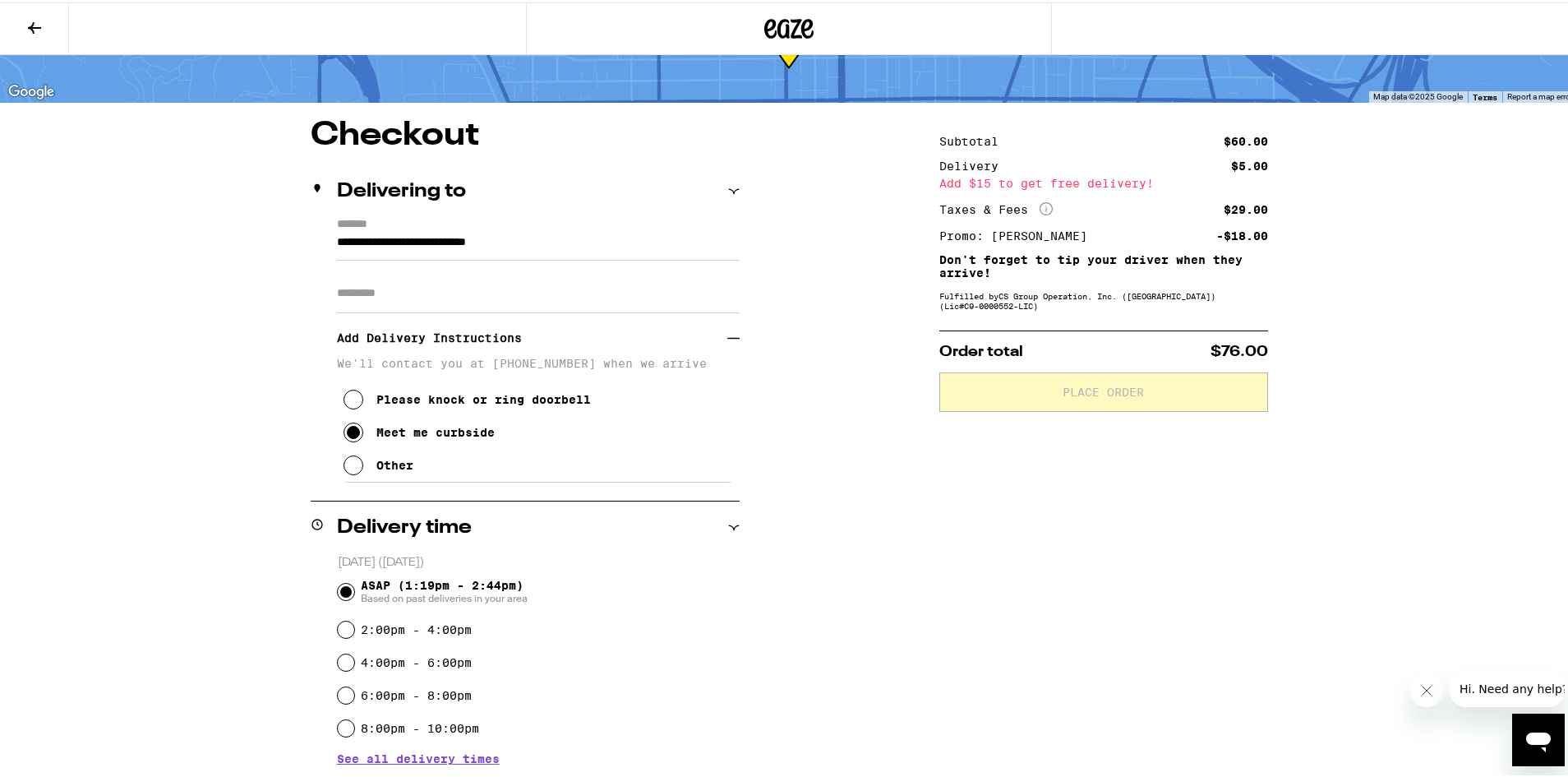
click at [912, 524] on div "**********" at bounding box center [788, 630] width 1184 height 1026
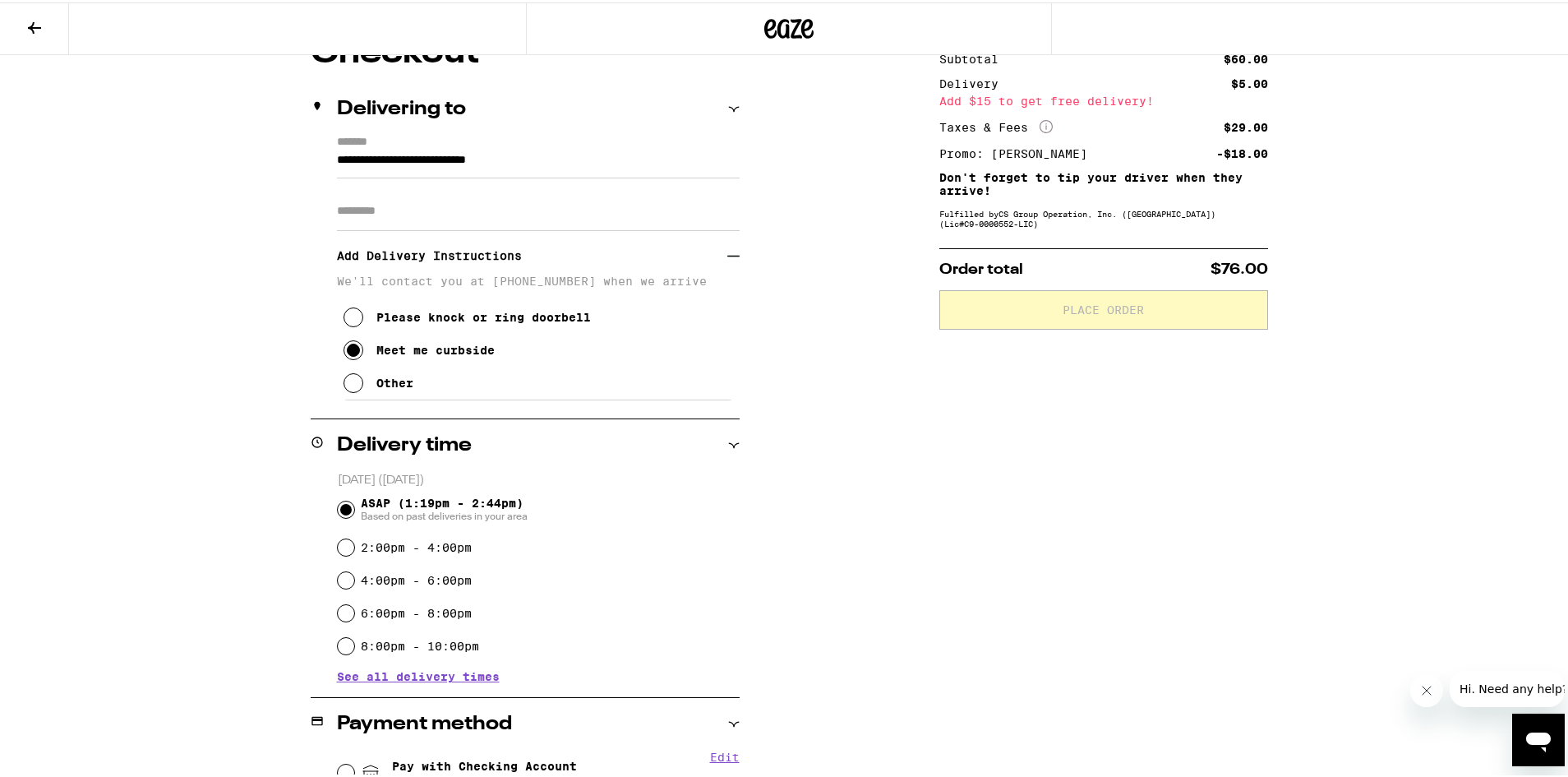
scroll to position [447, 0]
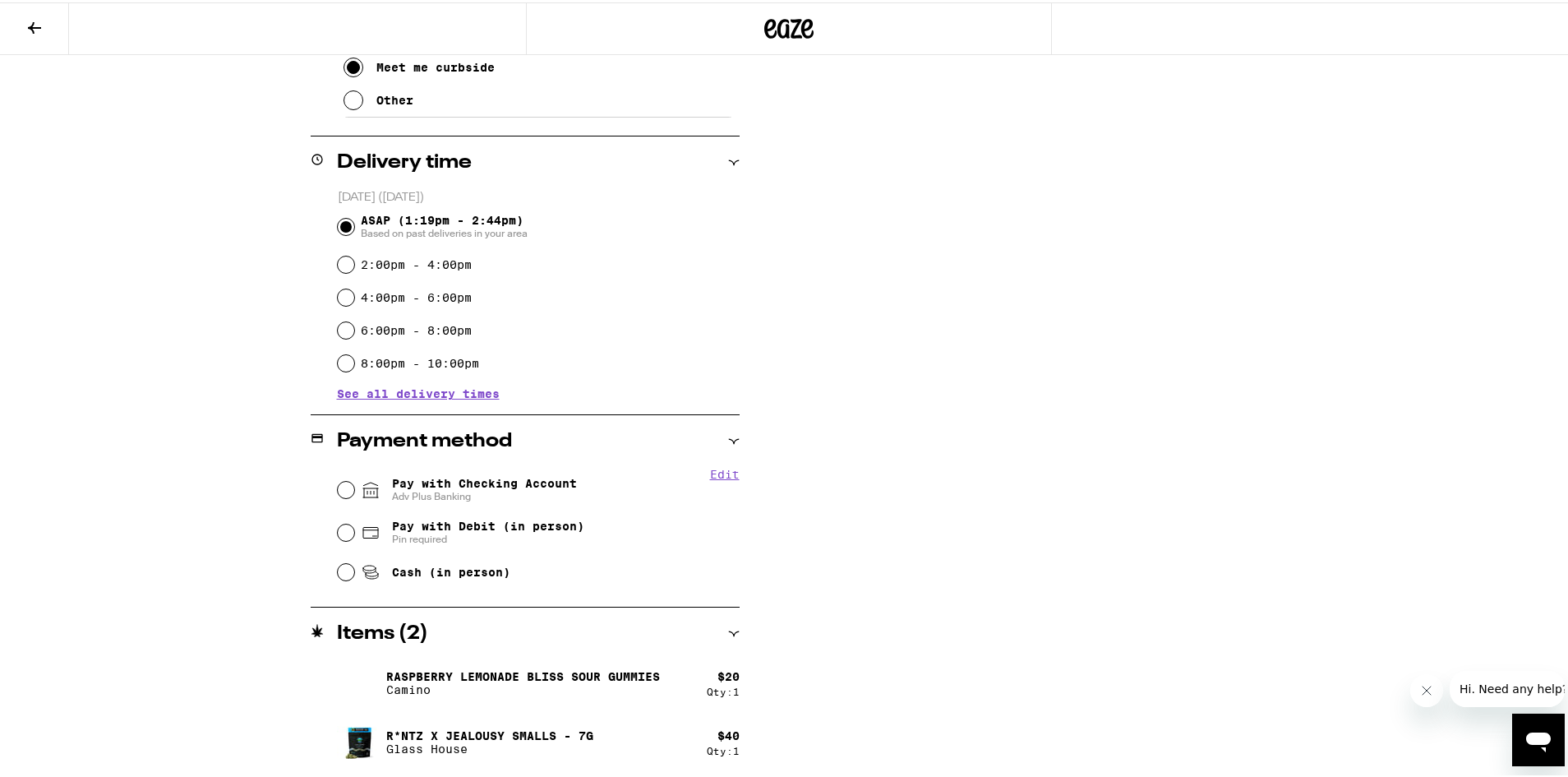
click at [460, 491] on span "Adv Plus Banking" at bounding box center [484, 493] width 185 height 13
click at [355, 491] on input "Pay with Checking Account Adv Plus Banking" at bounding box center [346, 487] width 17 height 17
radio input "true"
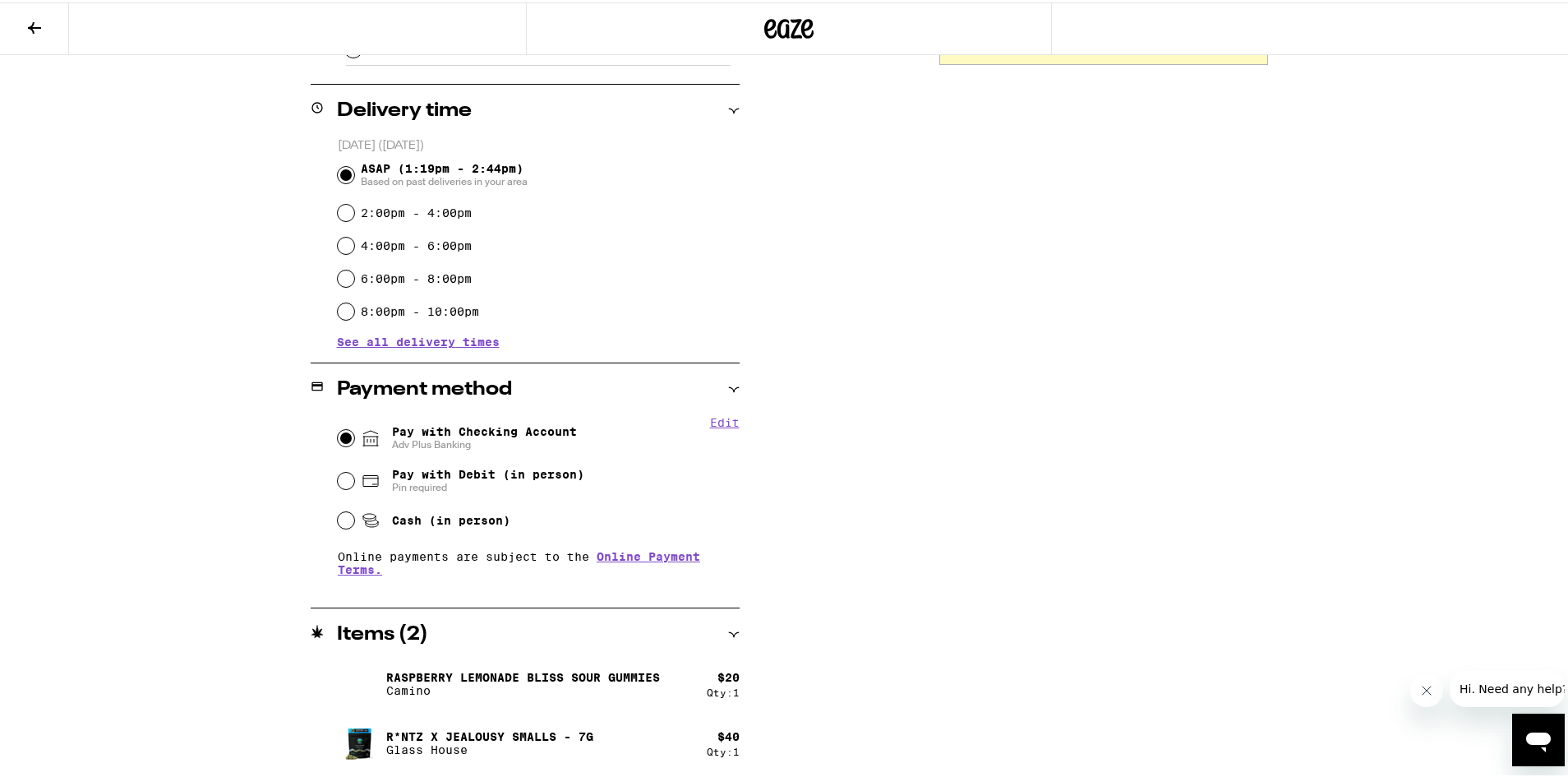
scroll to position [7, 0]
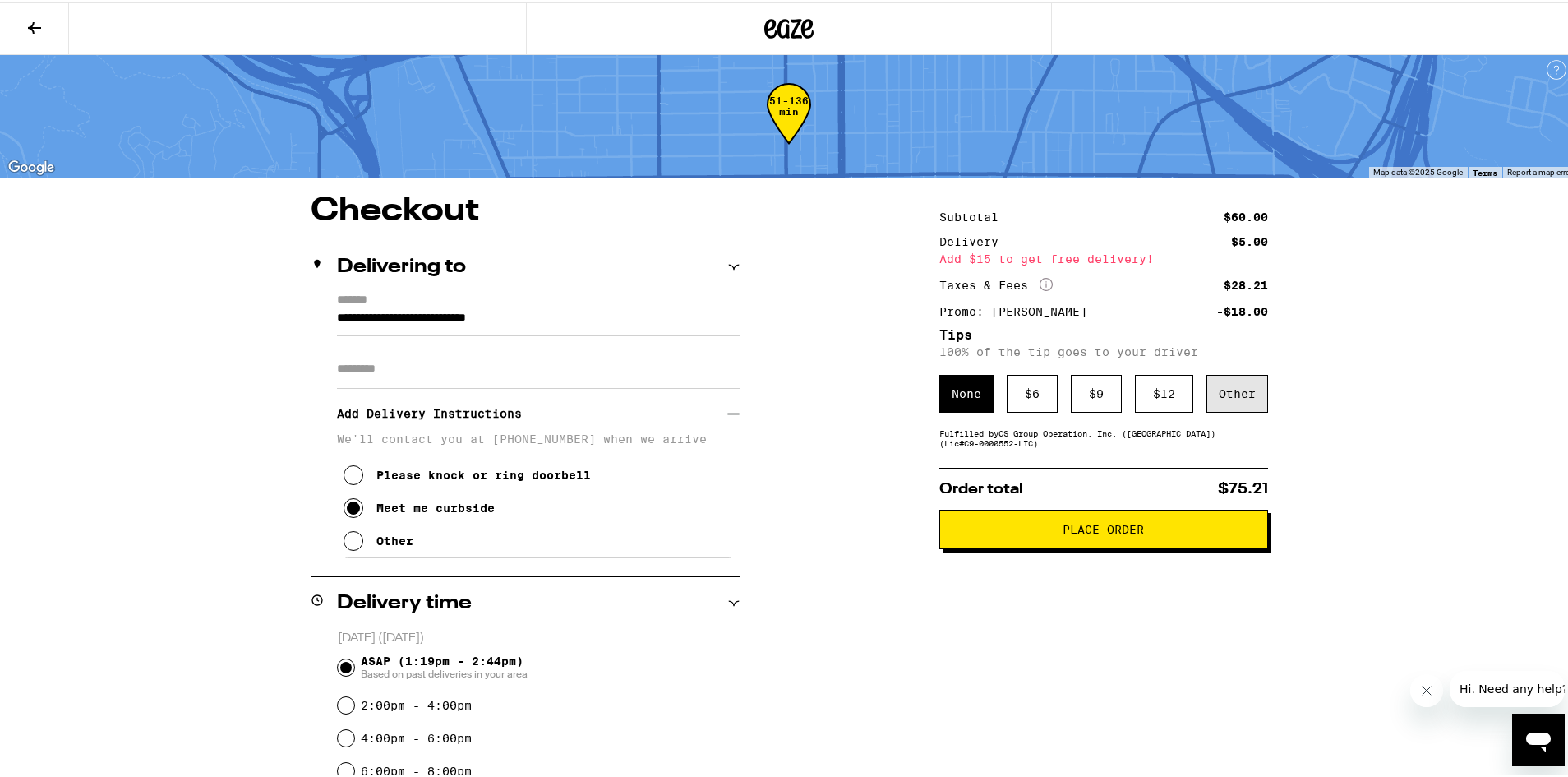
click at [1226, 383] on div "Other" at bounding box center [1237, 391] width 61 height 38
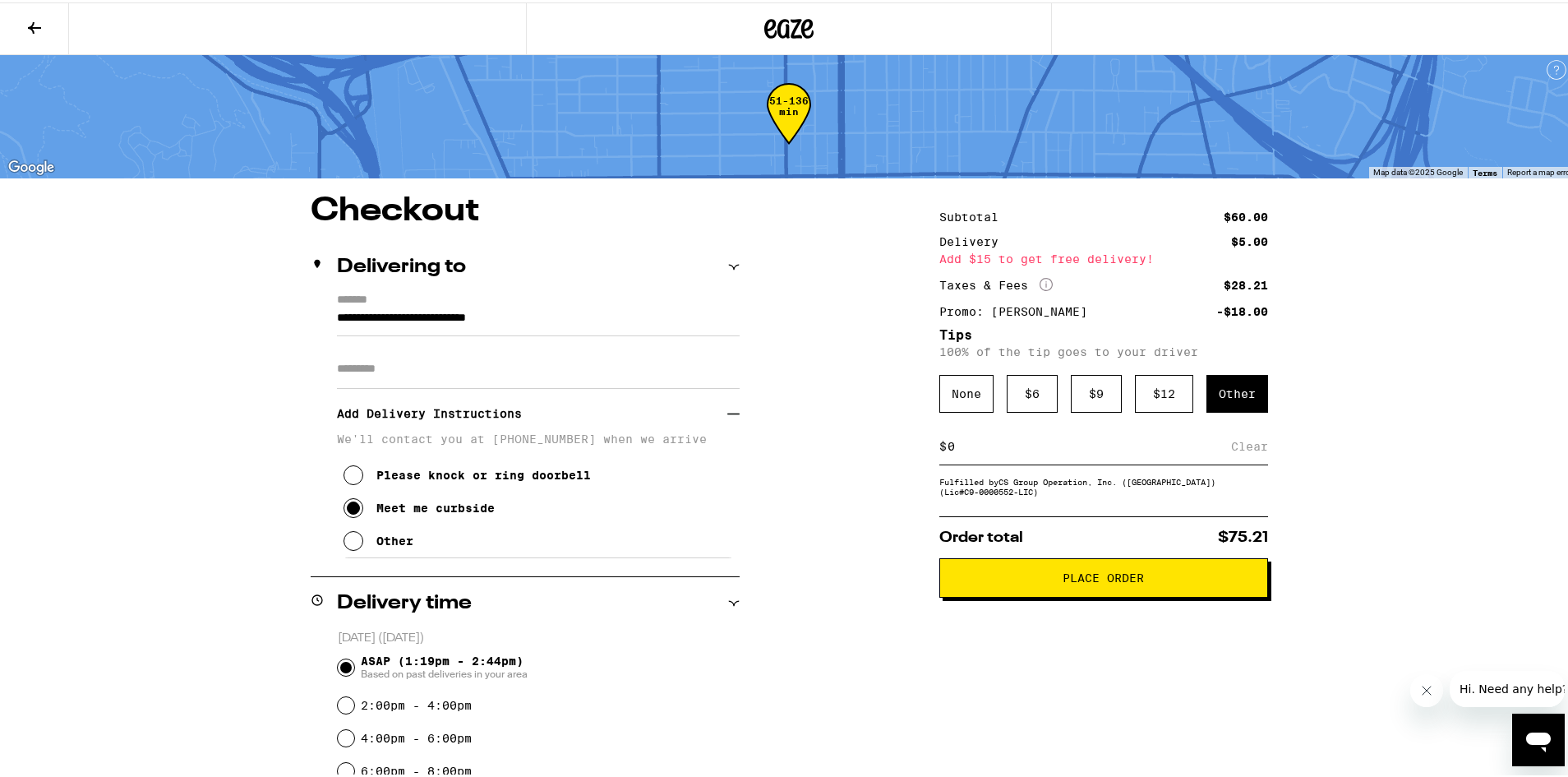
click at [1024, 448] on input at bounding box center [1090, 444] width 285 height 15
type input "3"
click at [1246, 449] on div "Save" at bounding box center [1253, 444] width 29 height 36
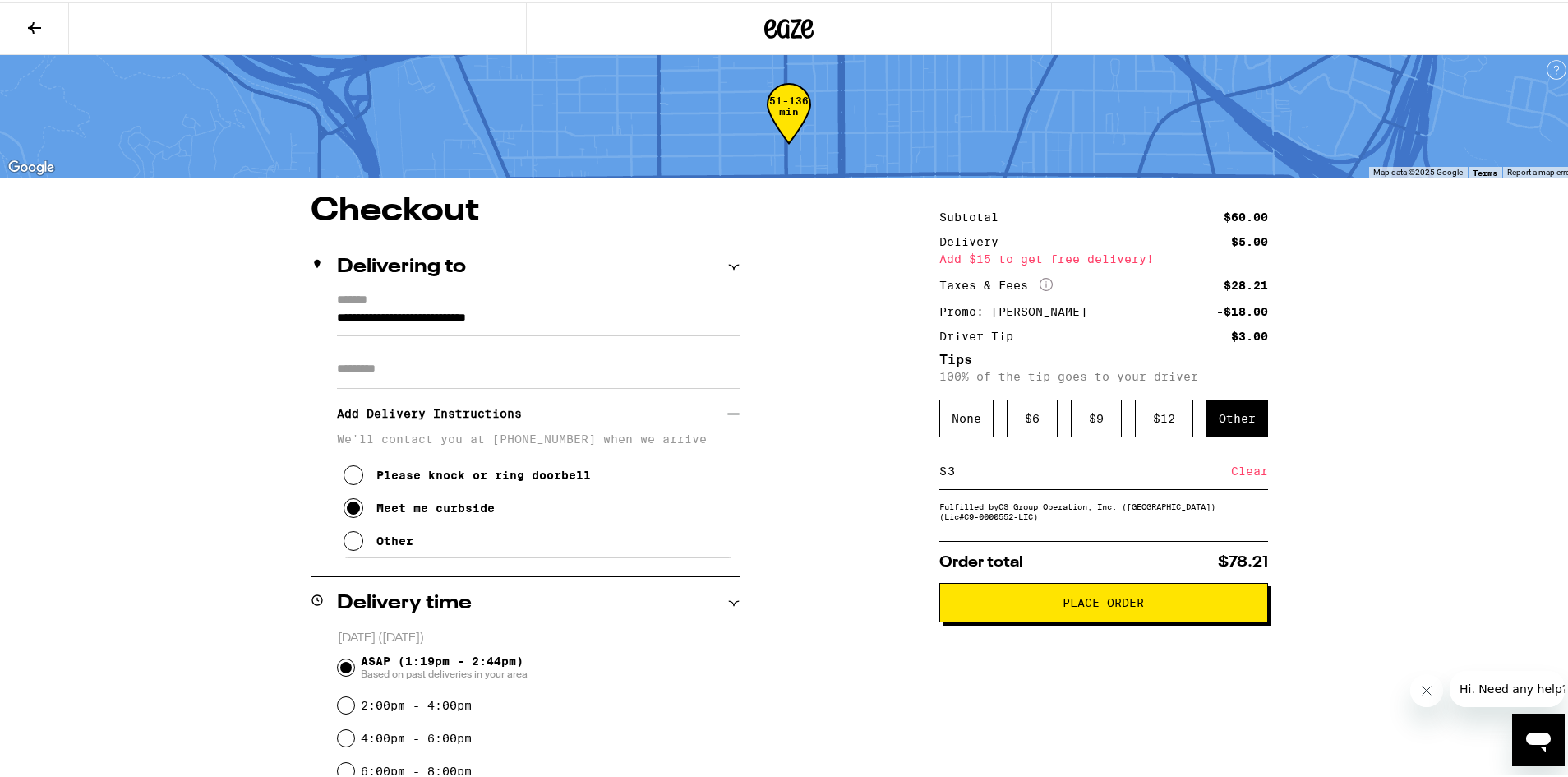
click at [1137, 602] on span "Place Order" at bounding box center [1103, 601] width 81 height 12
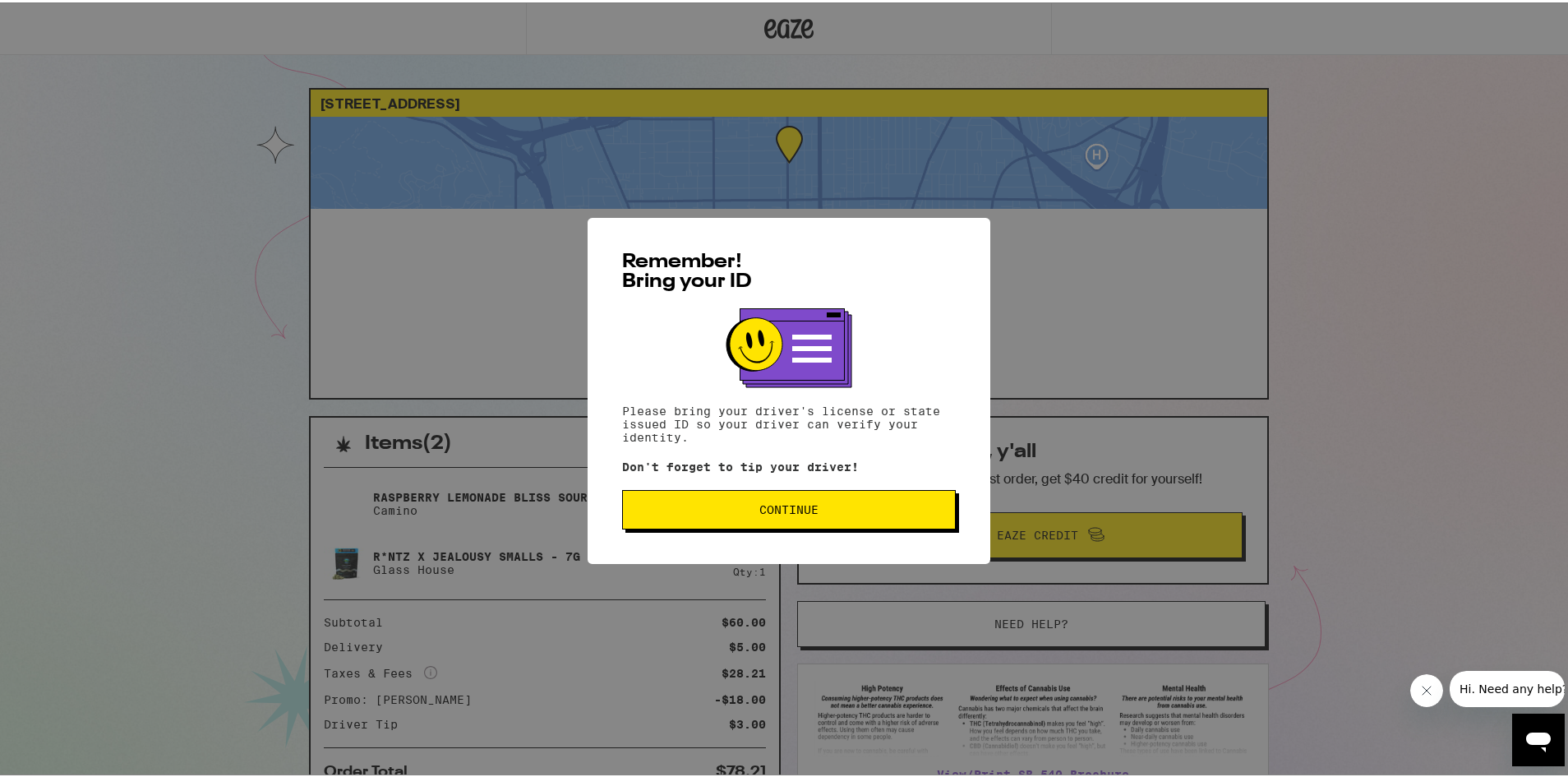
click at [892, 539] on div "Remember! Bring your ID Please bring your driver's license or state issued ID s…" at bounding box center [788, 388] width 402 height 346
click at [907, 486] on div "Remember! Bring your ID Please bring your driver's license or state issued ID s…" at bounding box center [788, 388] width 402 height 346
click at [898, 494] on button "Continue" at bounding box center [788, 507] width 333 height 39
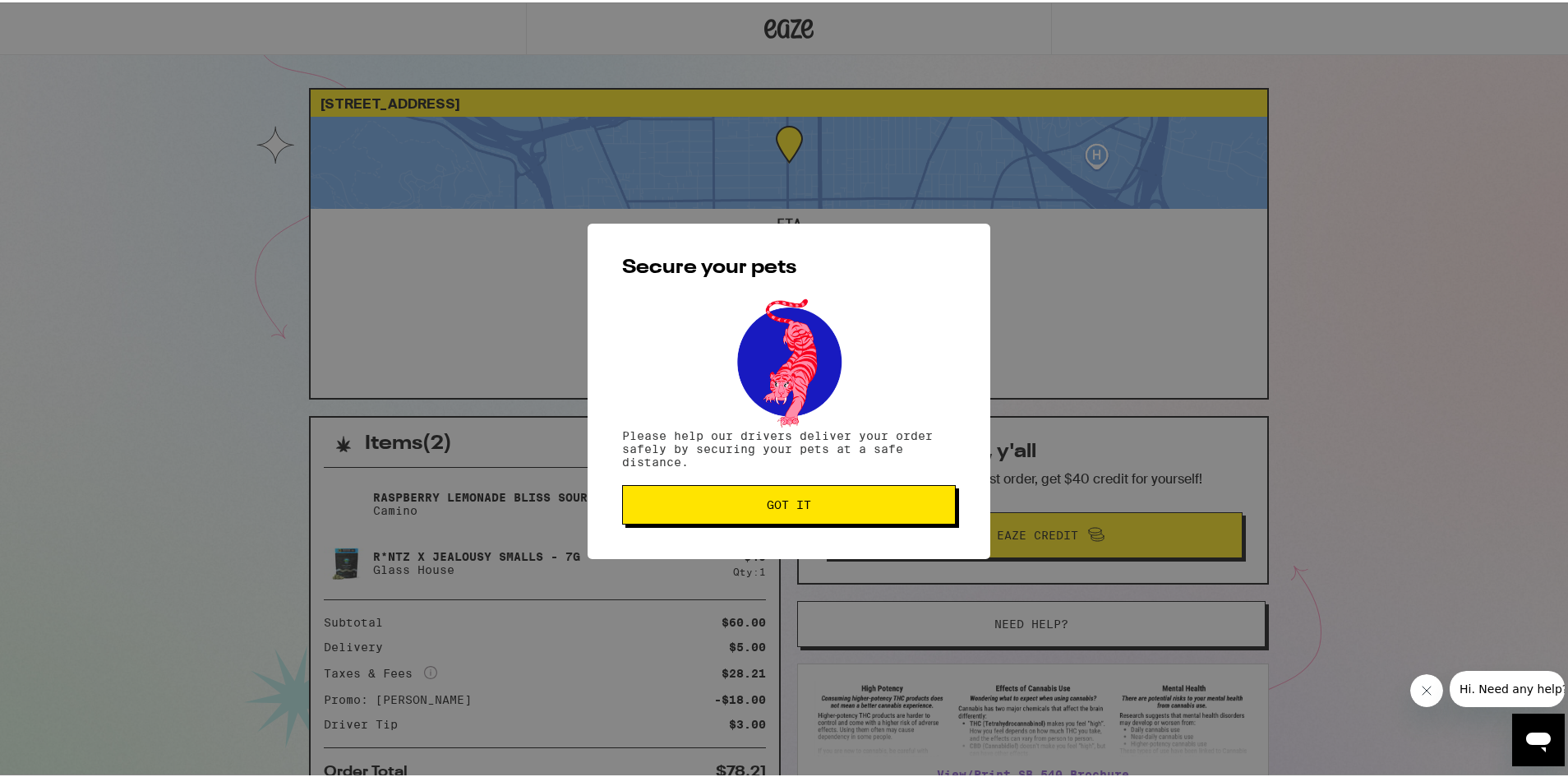
click at [894, 497] on button "Got it" at bounding box center [788, 502] width 333 height 39
